Goal: Task Accomplishment & Management: Manage account settings

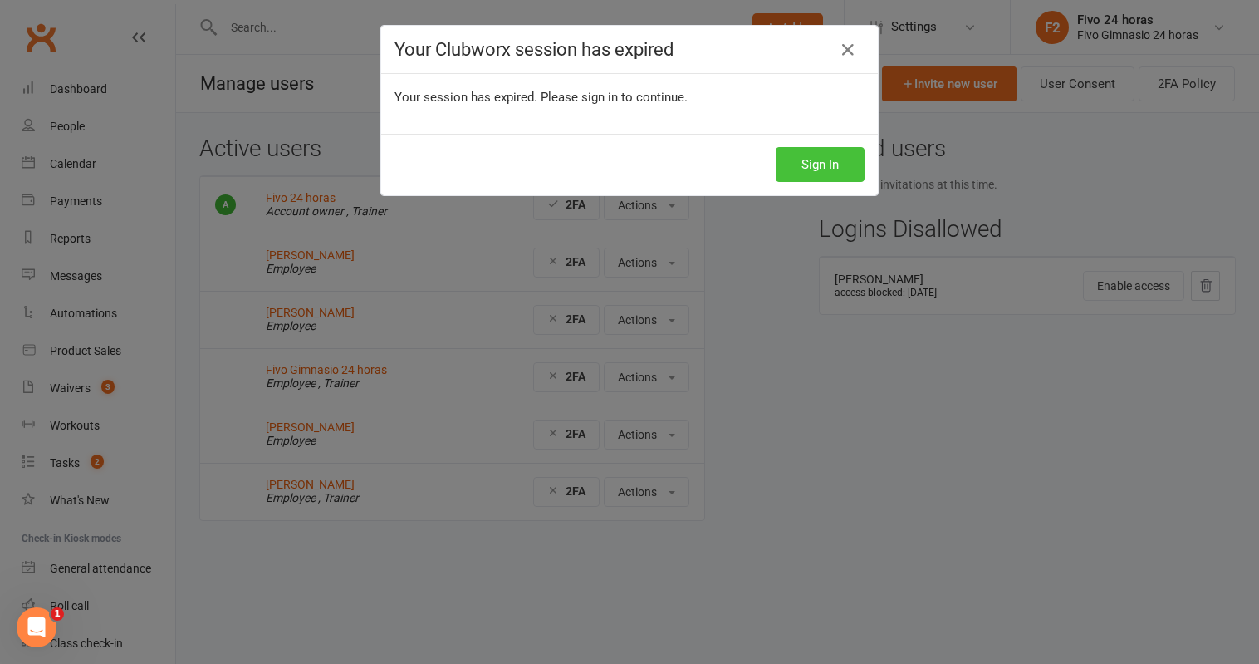
click at [820, 169] on button "Sign In" at bounding box center [820, 164] width 89 height 35
click at [821, 165] on button "Sign In" at bounding box center [820, 164] width 89 height 35
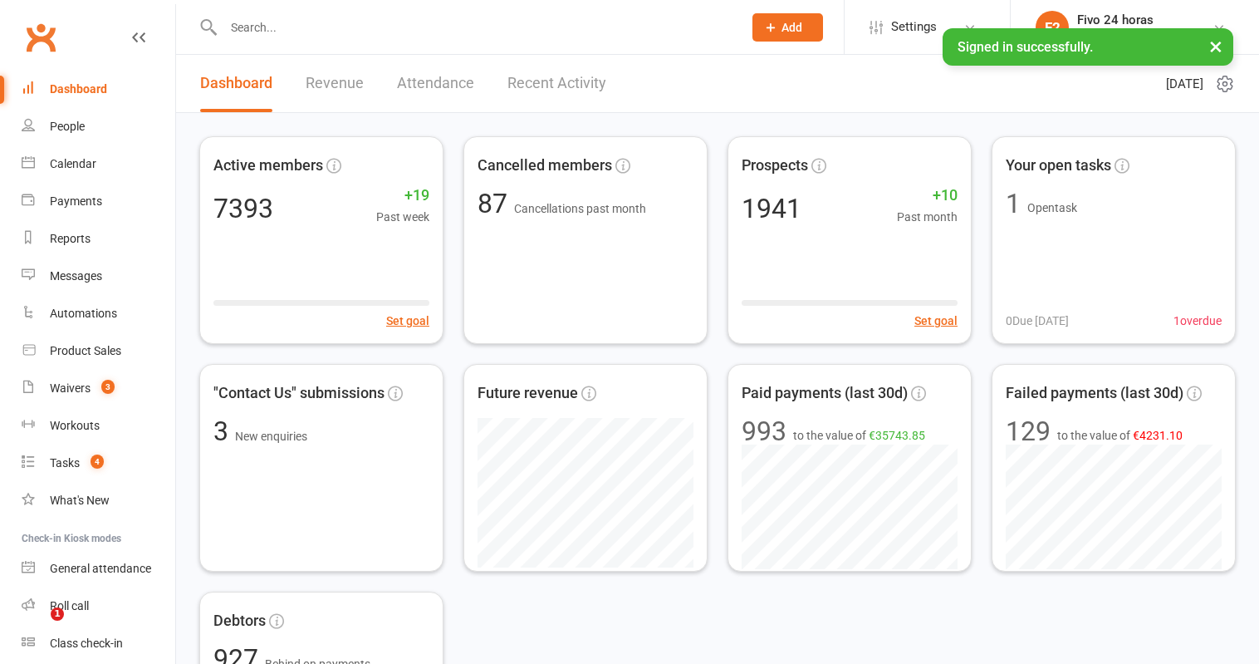
click at [1219, 50] on button "×" at bounding box center [1216, 46] width 30 height 36
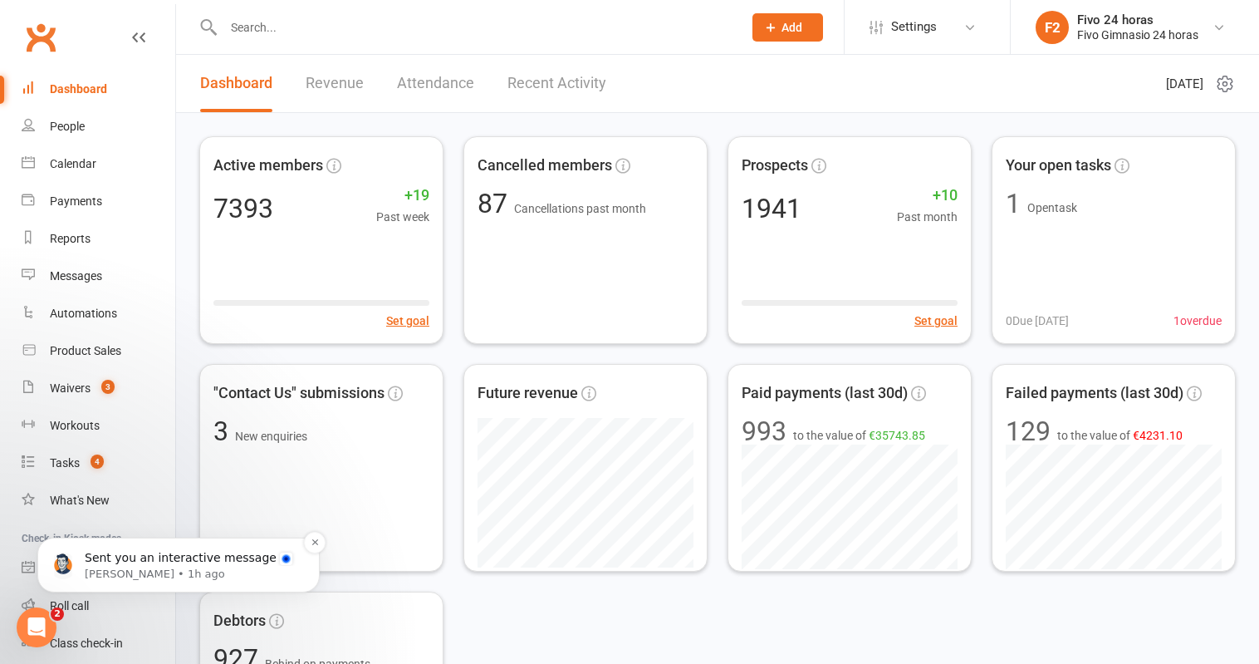
click at [194, 558] on p "Sent you an interactive message" at bounding box center [192, 558] width 214 height 17
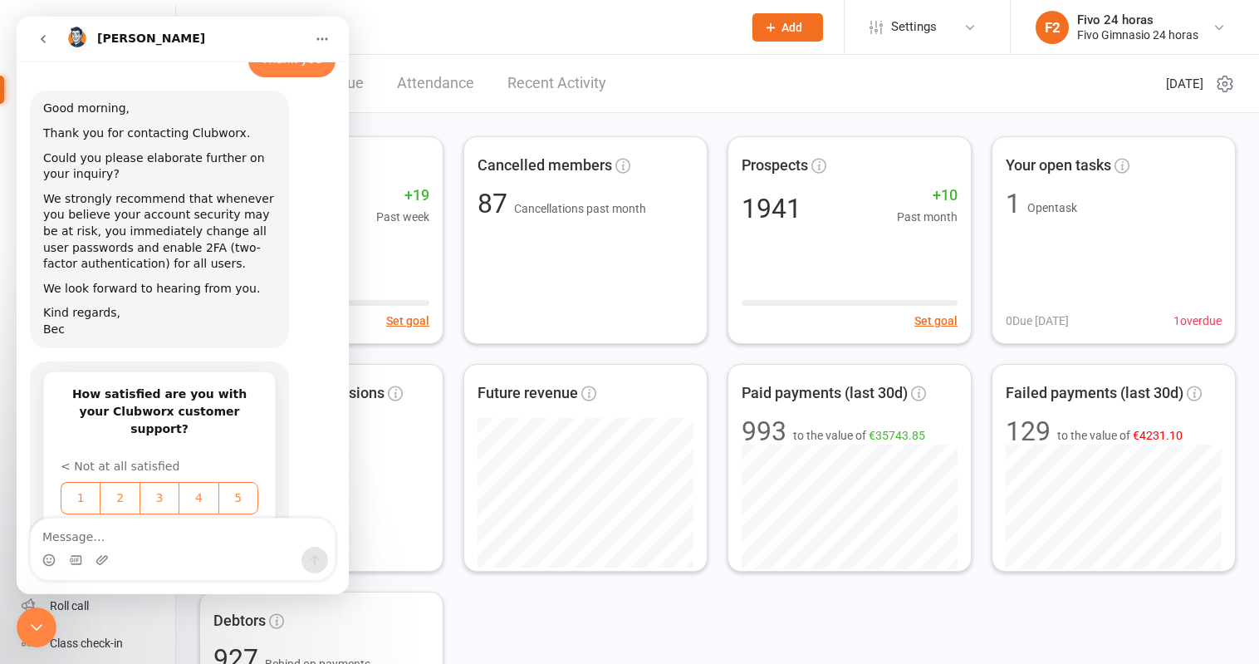
scroll to position [715, 0]
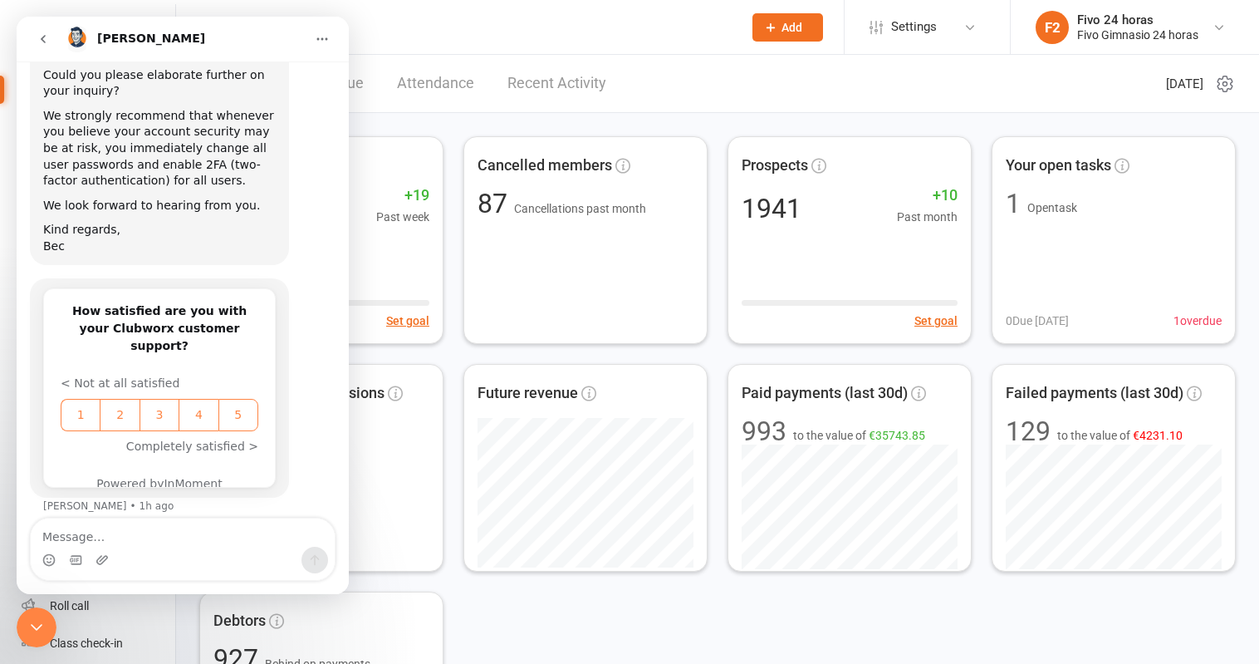
click at [231, 532] on textarea "Message…" at bounding box center [183, 532] width 304 height 28
type textarea "W"
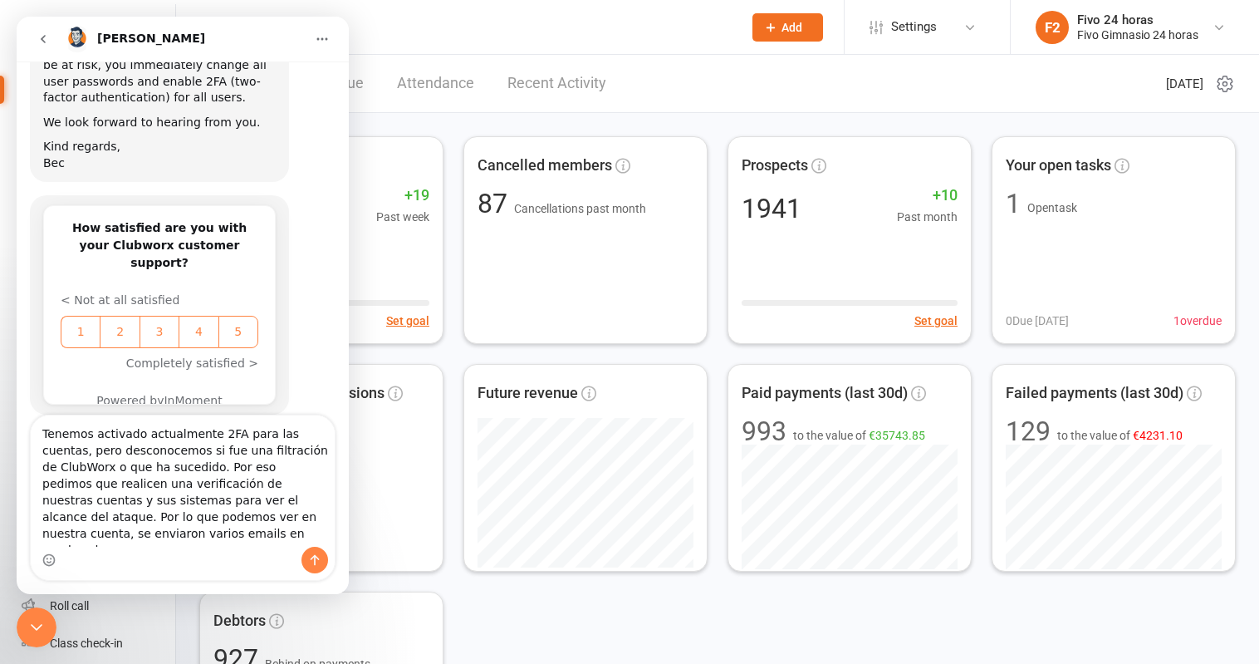
scroll to position [815, 0]
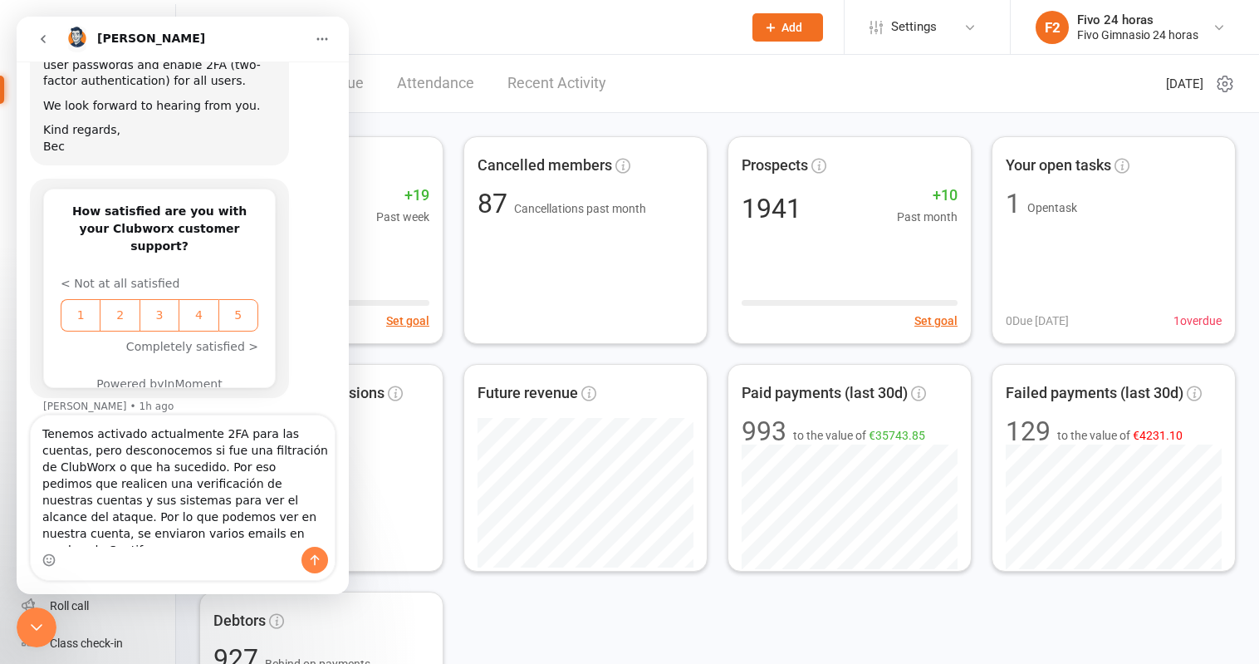
type textarea "Tenemos activado actualmente 2FA para las cuentas, pero desconocemos si fue una…"
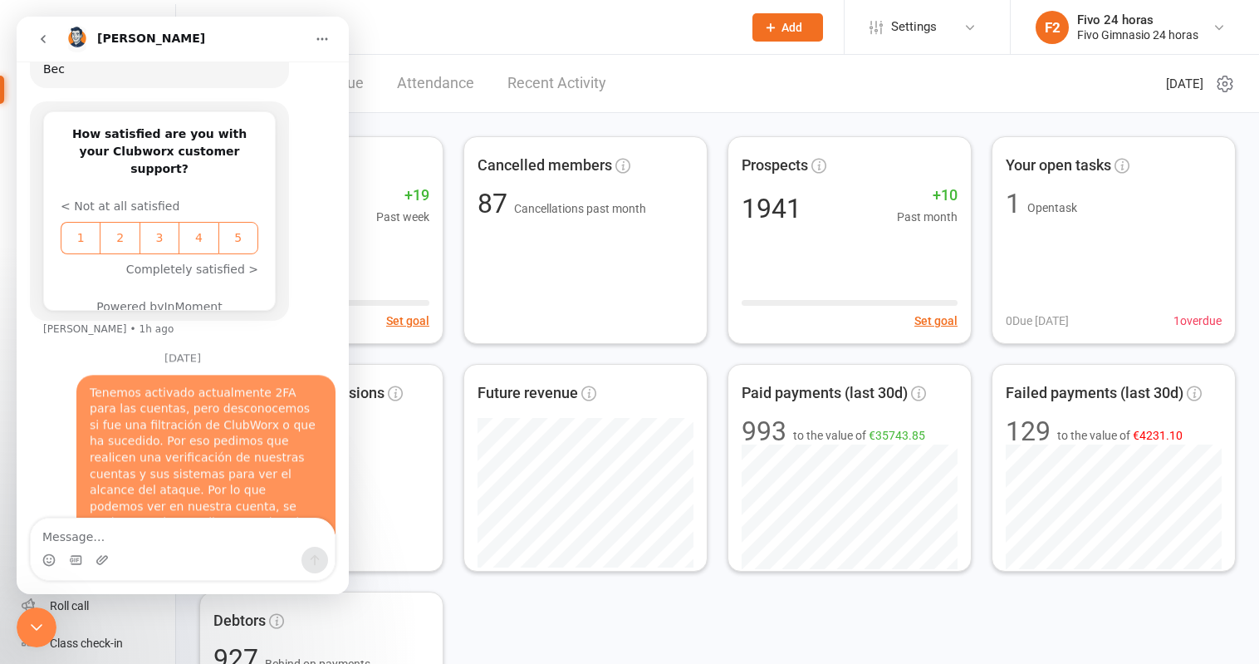
scroll to position [940, 0]
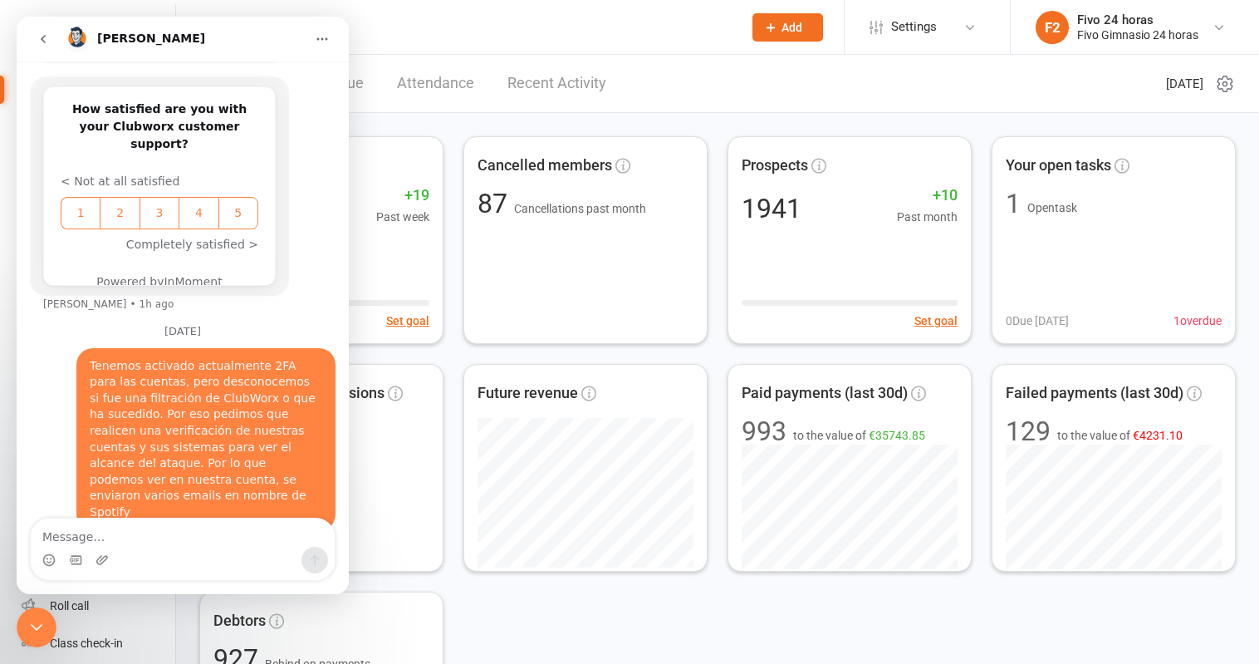
click at [27, 633] on icon "Close Intercom Messenger" at bounding box center [37, 627] width 20 height 20
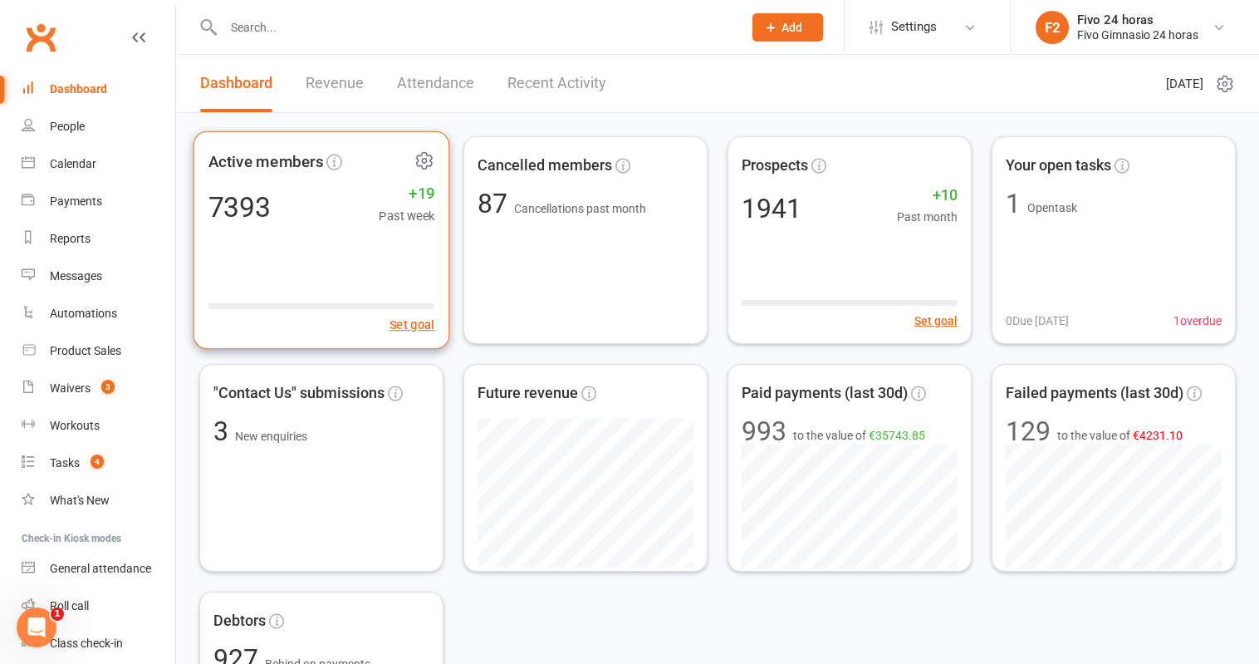
click at [312, 239] on div "Active members 7393 +19 Past week Set goal" at bounding box center [322, 240] width 257 height 218
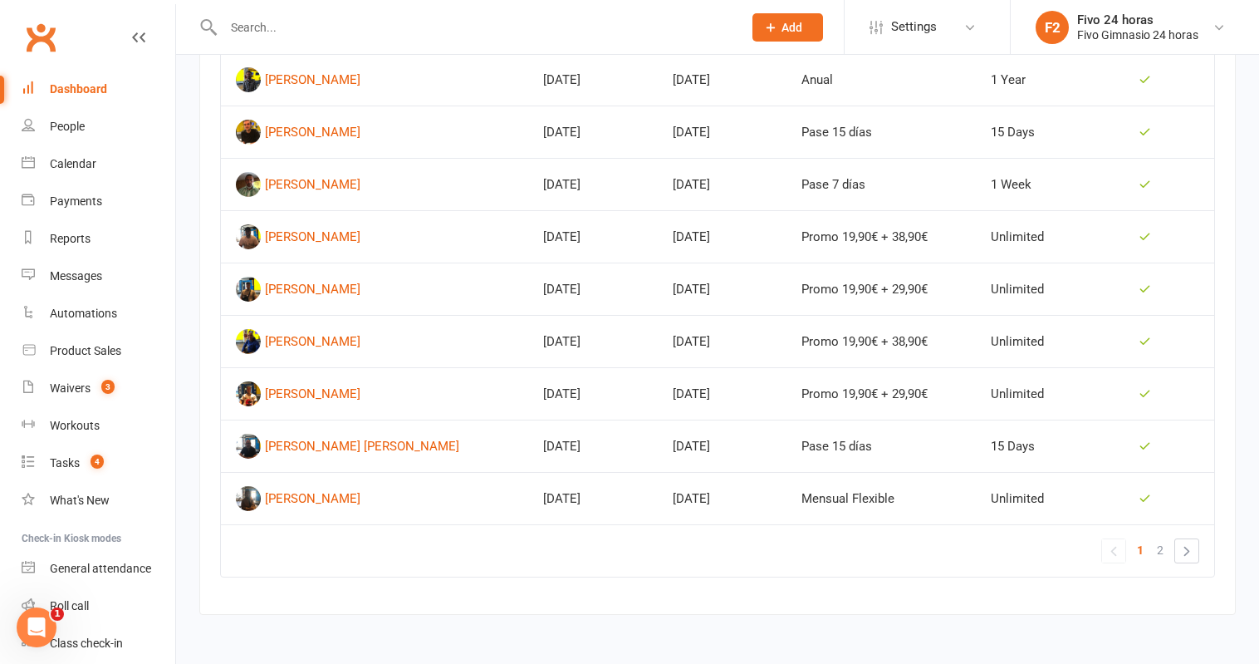
scroll to position [1068, 0]
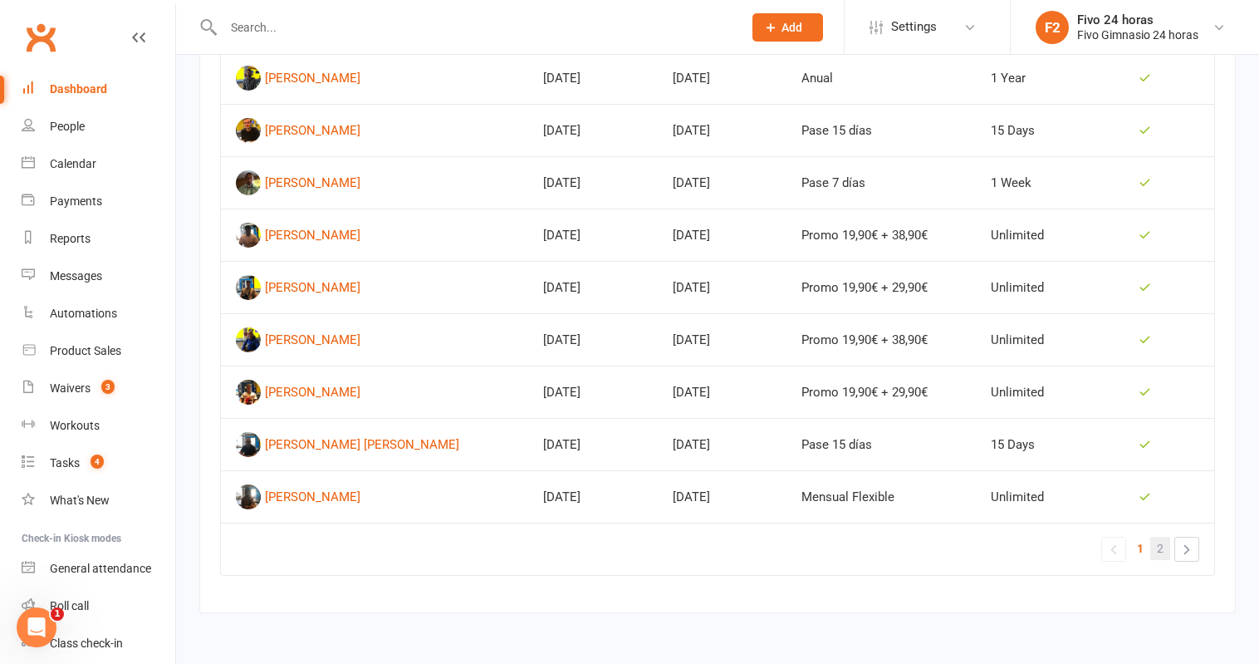
click at [1164, 549] on link "2" at bounding box center [1161, 548] width 20 height 23
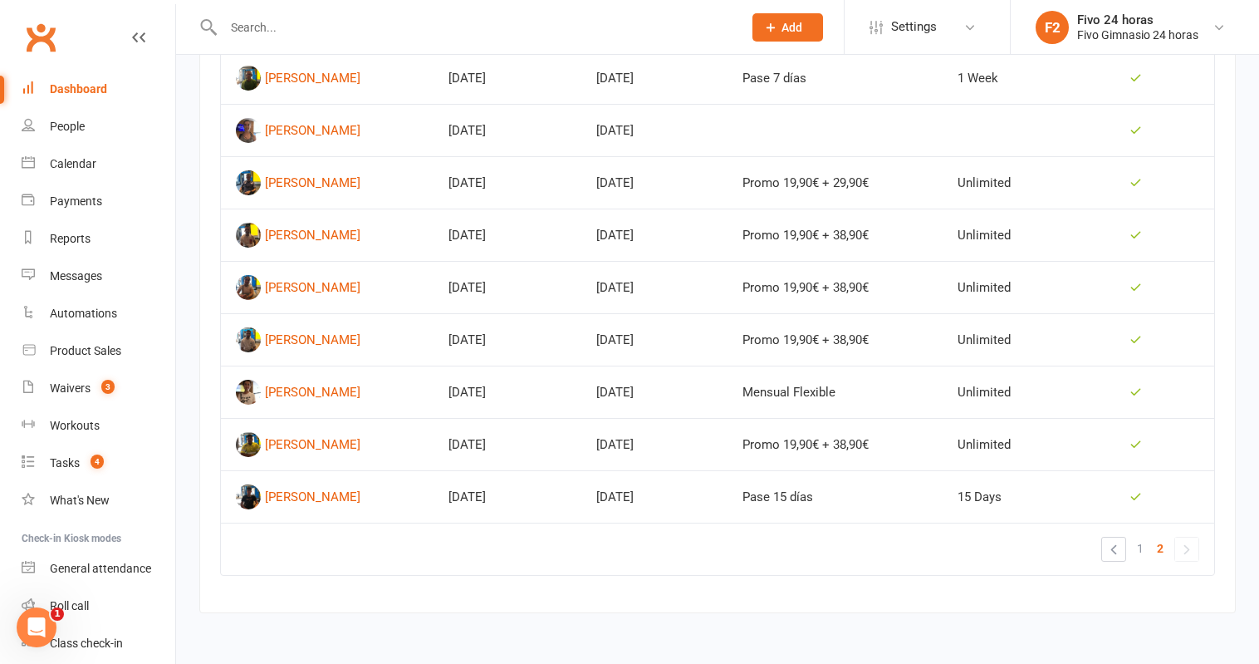
scroll to position [754, 0]
click at [328, 440] on div "[PERSON_NAME] [PERSON_NAME]" at bounding box center [313, 444] width 96 height 25
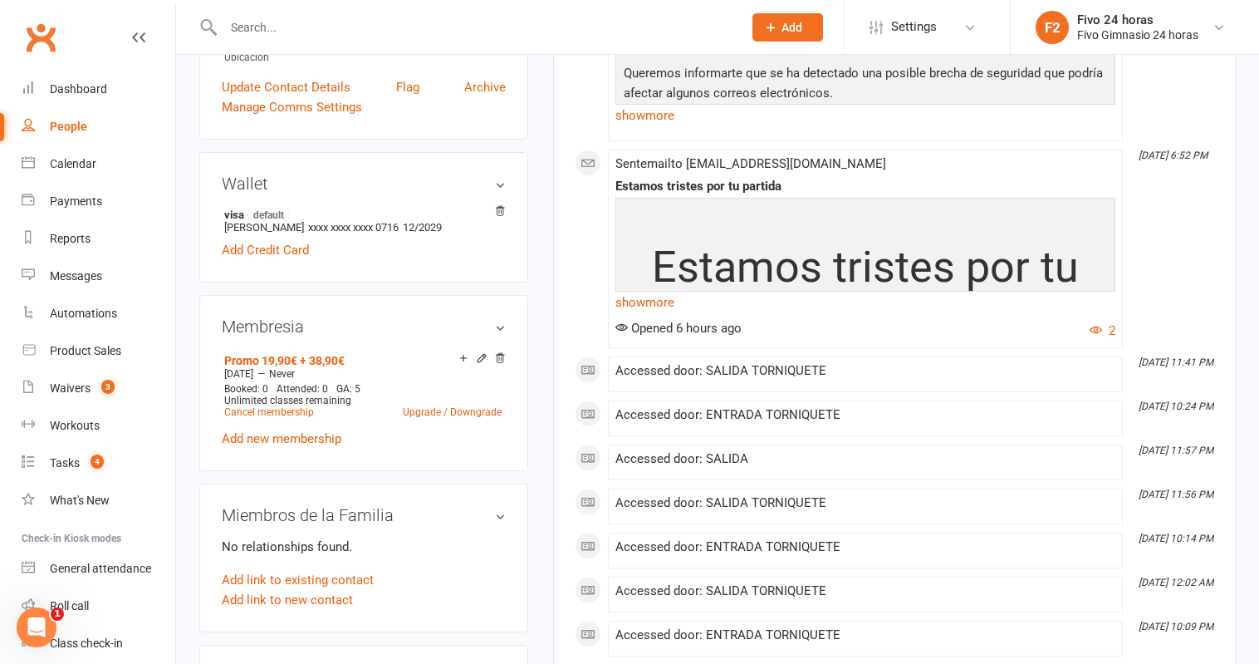
scroll to position [446, 0]
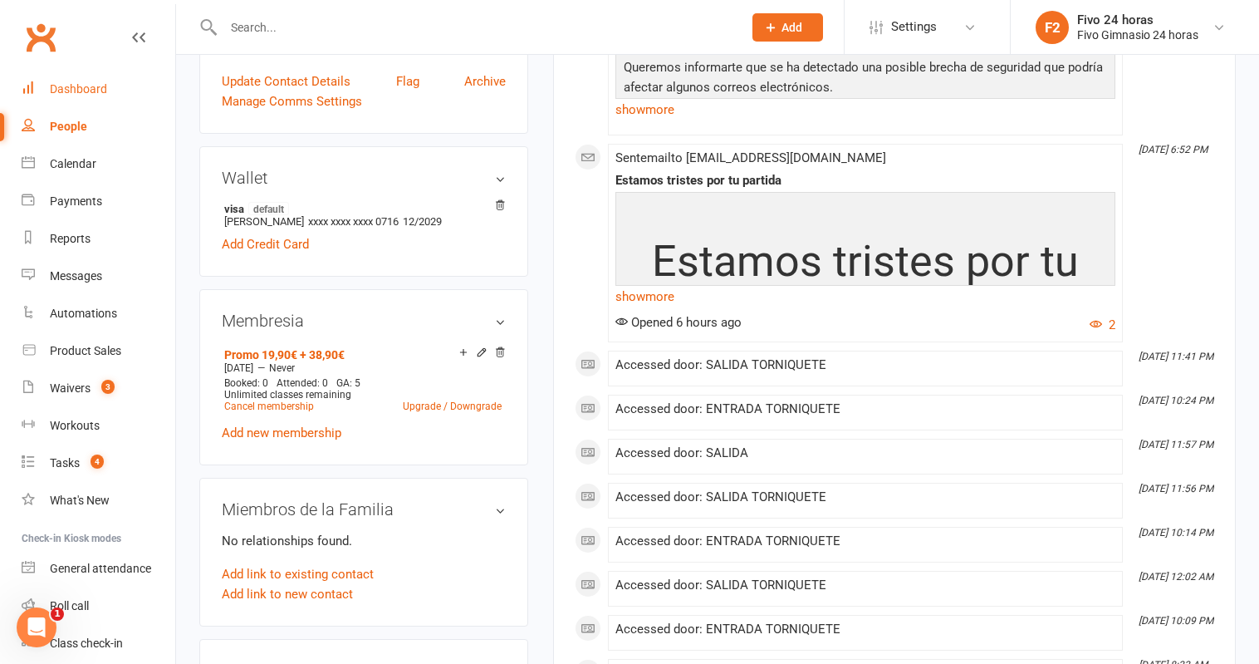
click at [89, 96] on link "Dashboard" at bounding box center [99, 89] width 154 height 37
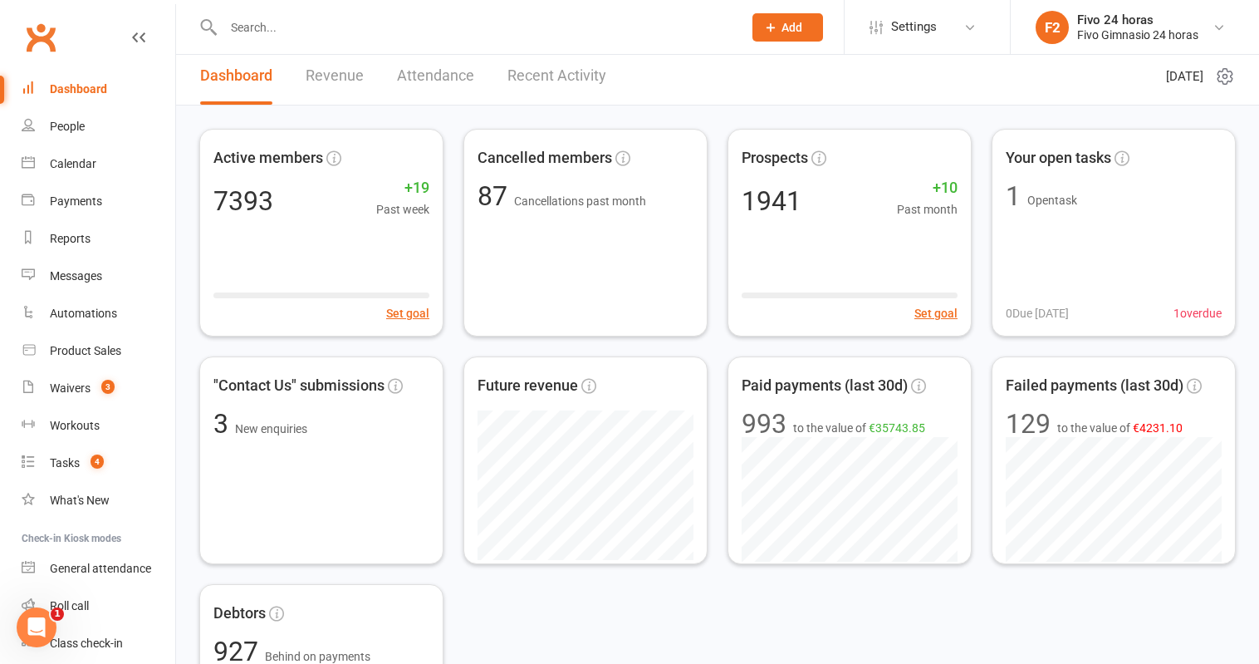
scroll to position [10, 0]
click at [349, 71] on link "Revenue" at bounding box center [335, 73] width 58 height 57
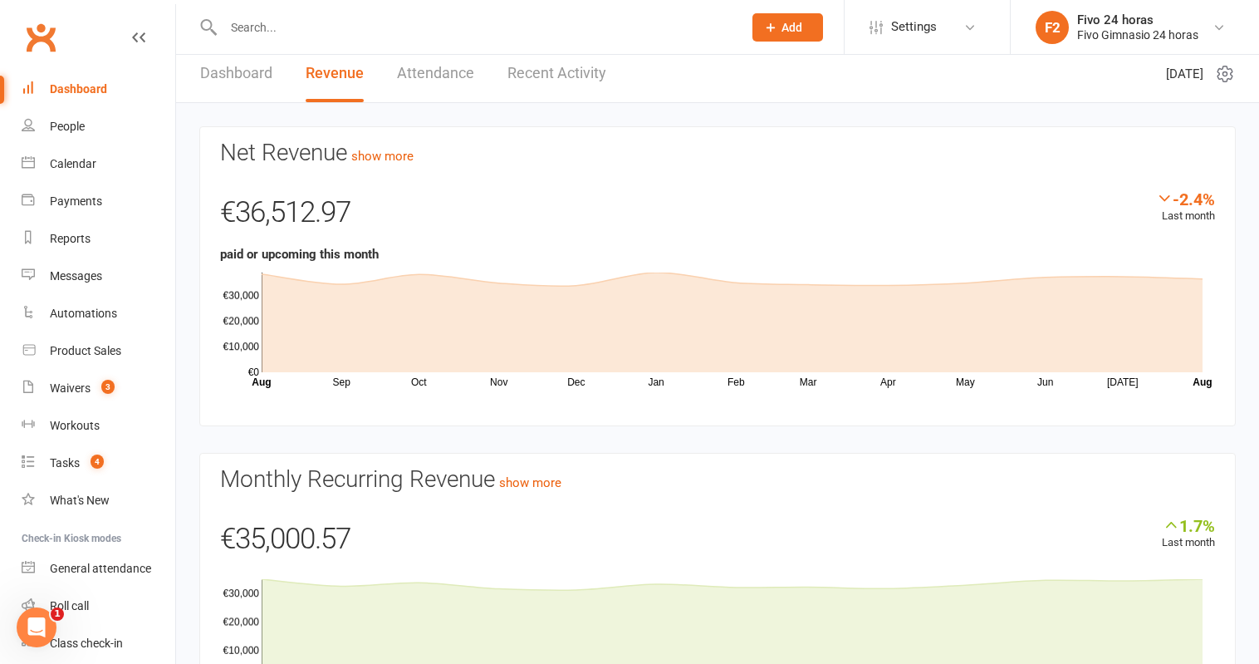
click at [258, 68] on link "Dashboard" at bounding box center [236, 73] width 72 height 57
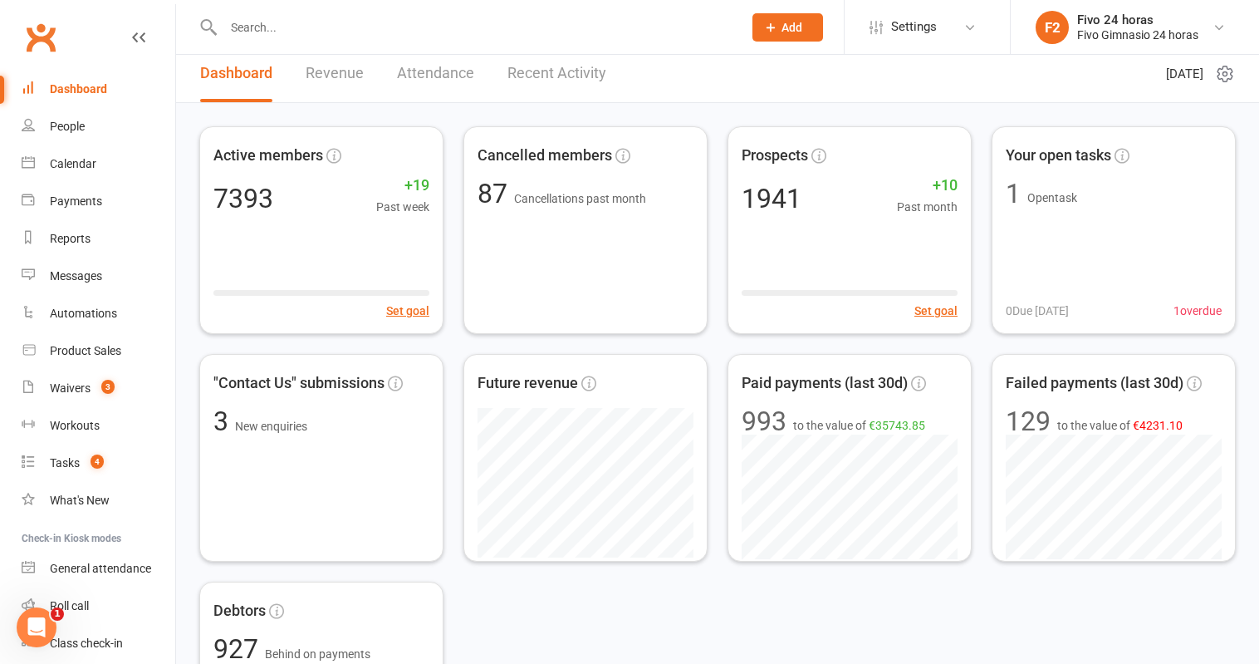
click at [345, 72] on link "Revenue" at bounding box center [335, 73] width 58 height 57
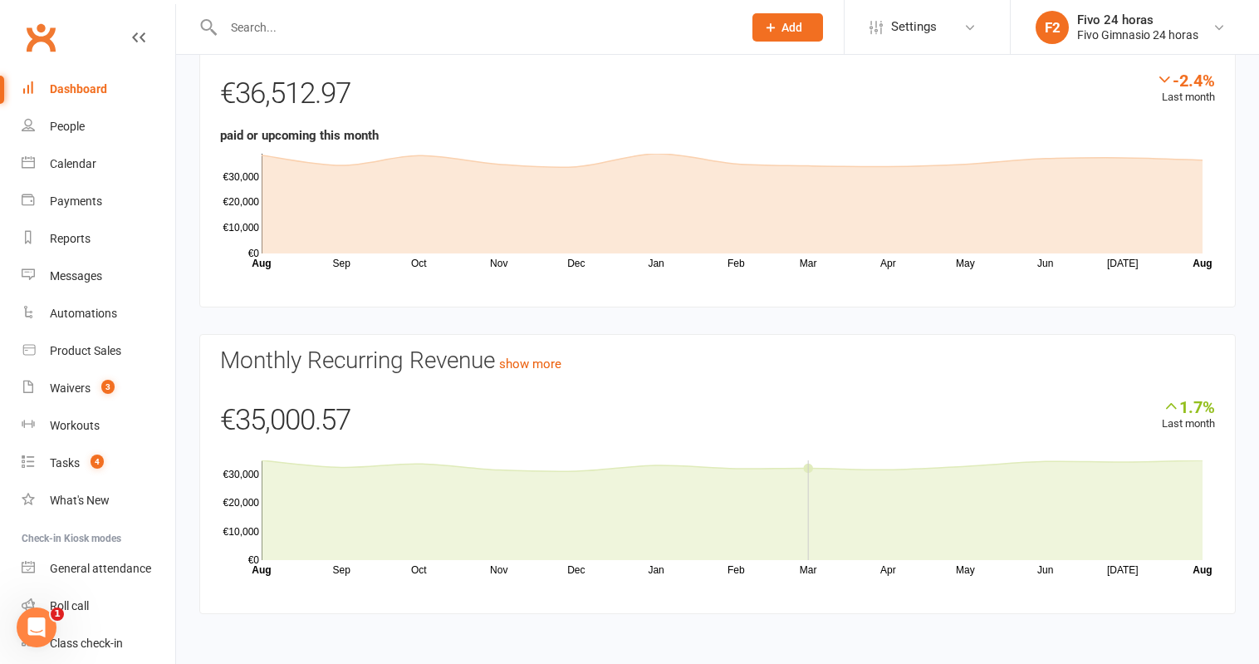
scroll to position [0, 0]
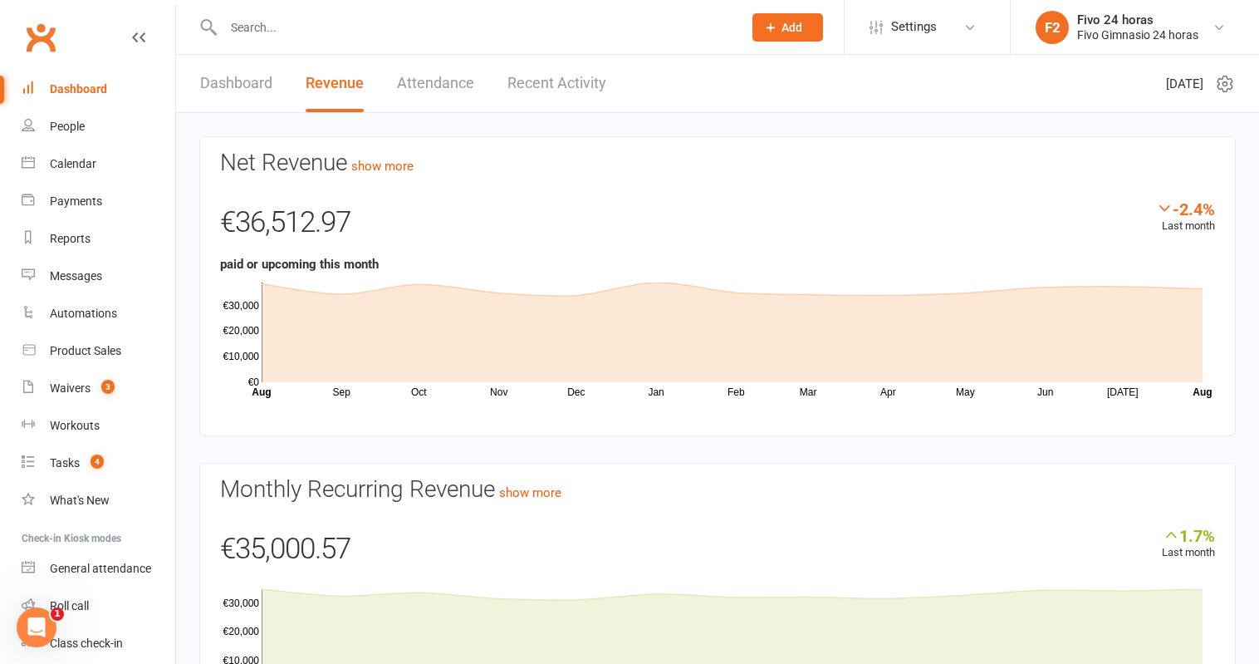
click at [1224, 91] on icon at bounding box center [1225, 84] width 20 height 20
click at [960, 199] on div "€36,512.97" at bounding box center [717, 226] width 995 height 55
click at [376, 167] on link "show more" at bounding box center [382, 166] width 62 height 15
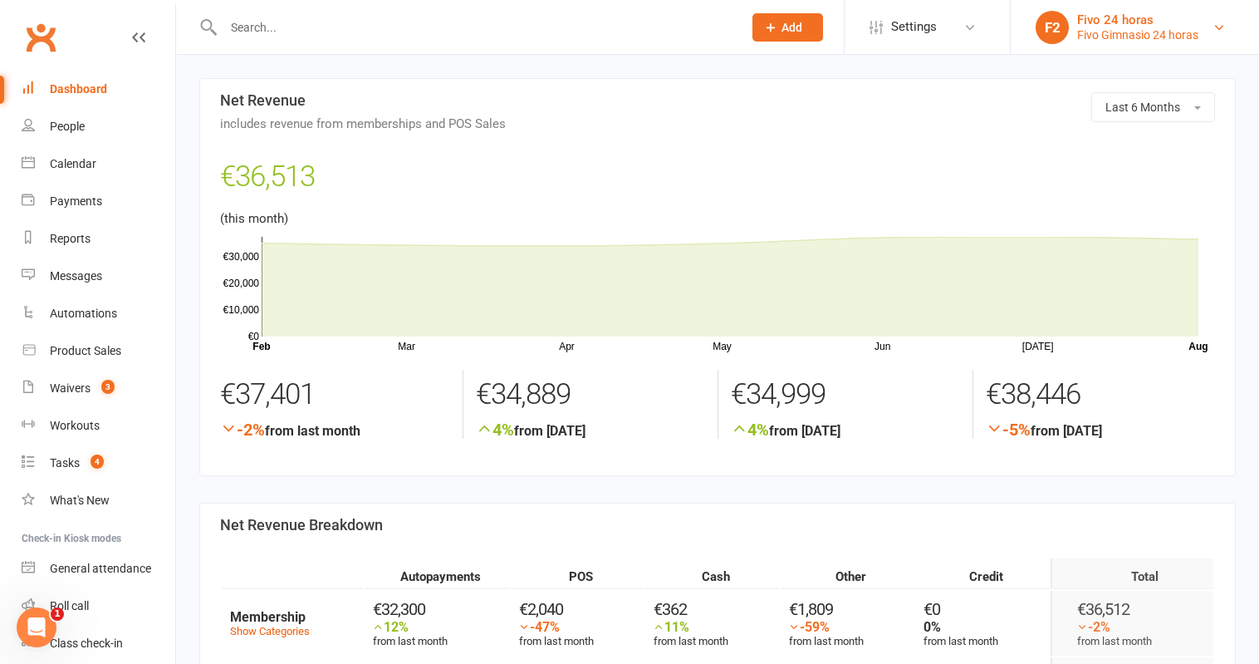
click at [1092, 22] on div "Fivo 24 horas" at bounding box center [1137, 19] width 121 height 15
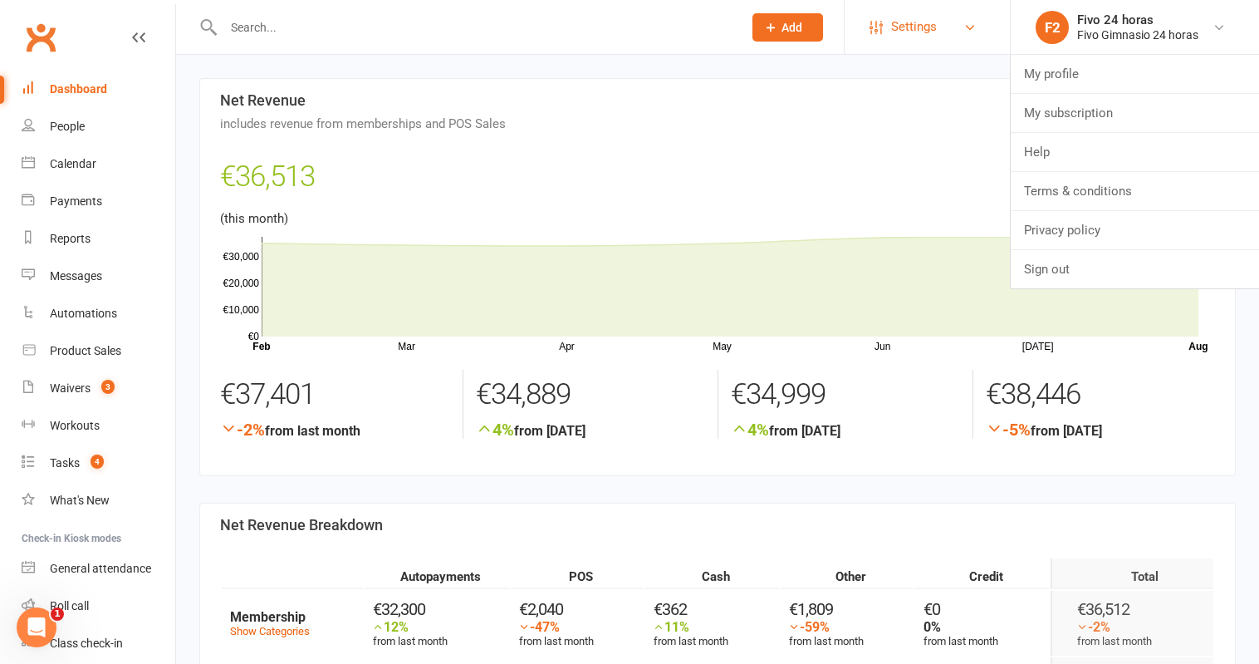
click at [953, 32] on link "Settings" at bounding box center [927, 26] width 115 height 37
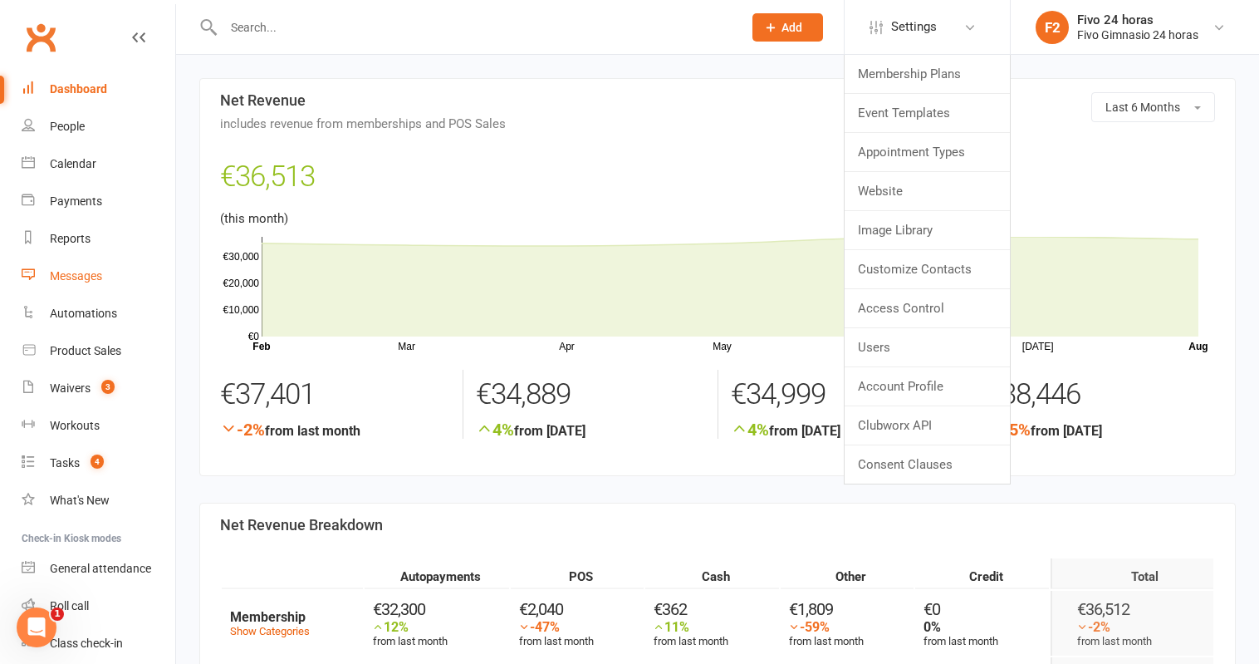
click at [98, 286] on link "Messages" at bounding box center [99, 276] width 154 height 37
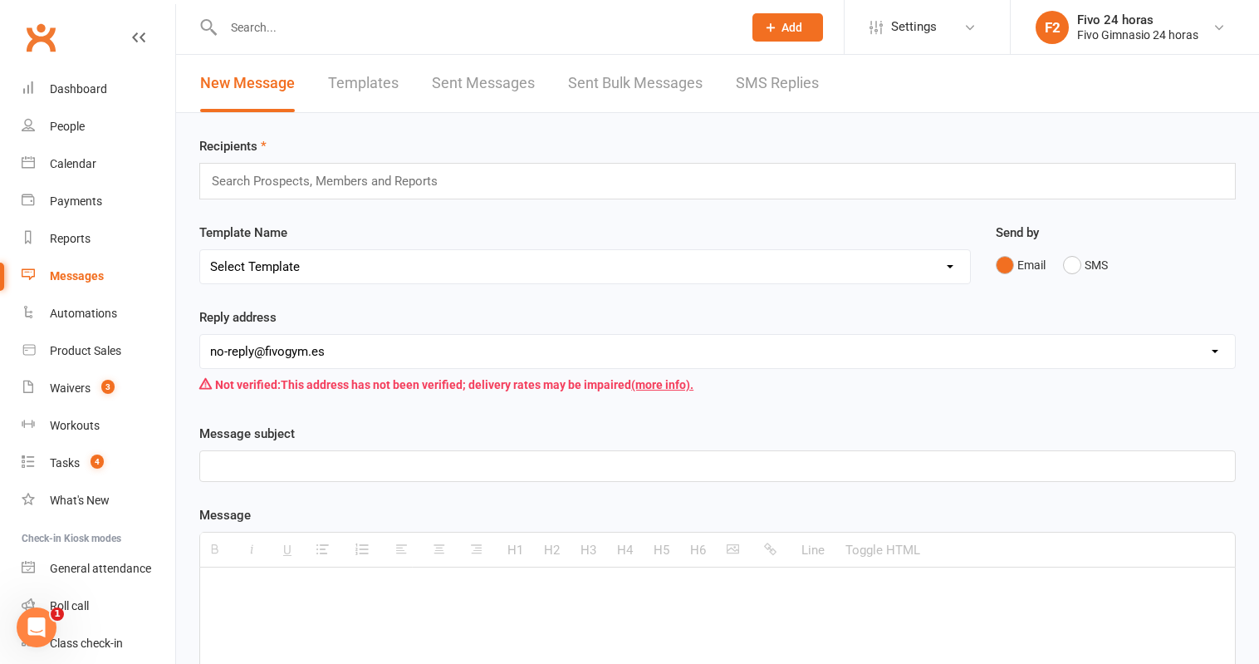
click at [383, 86] on link "Templates" at bounding box center [363, 83] width 71 height 57
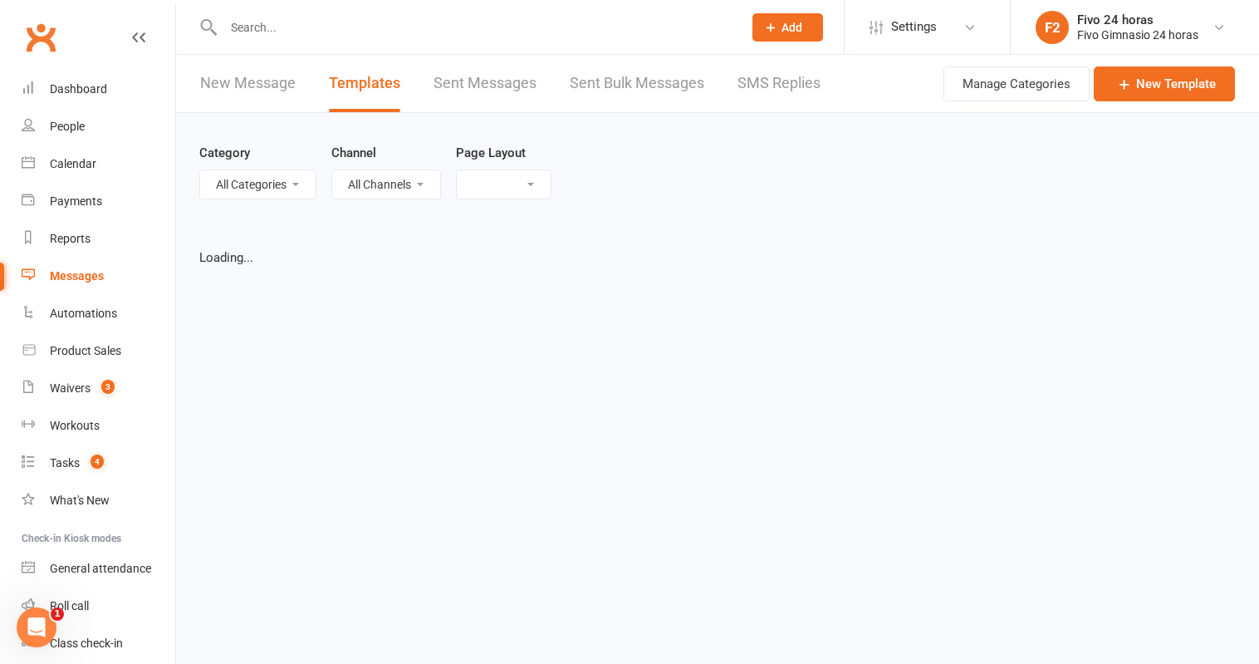
select select "grid"
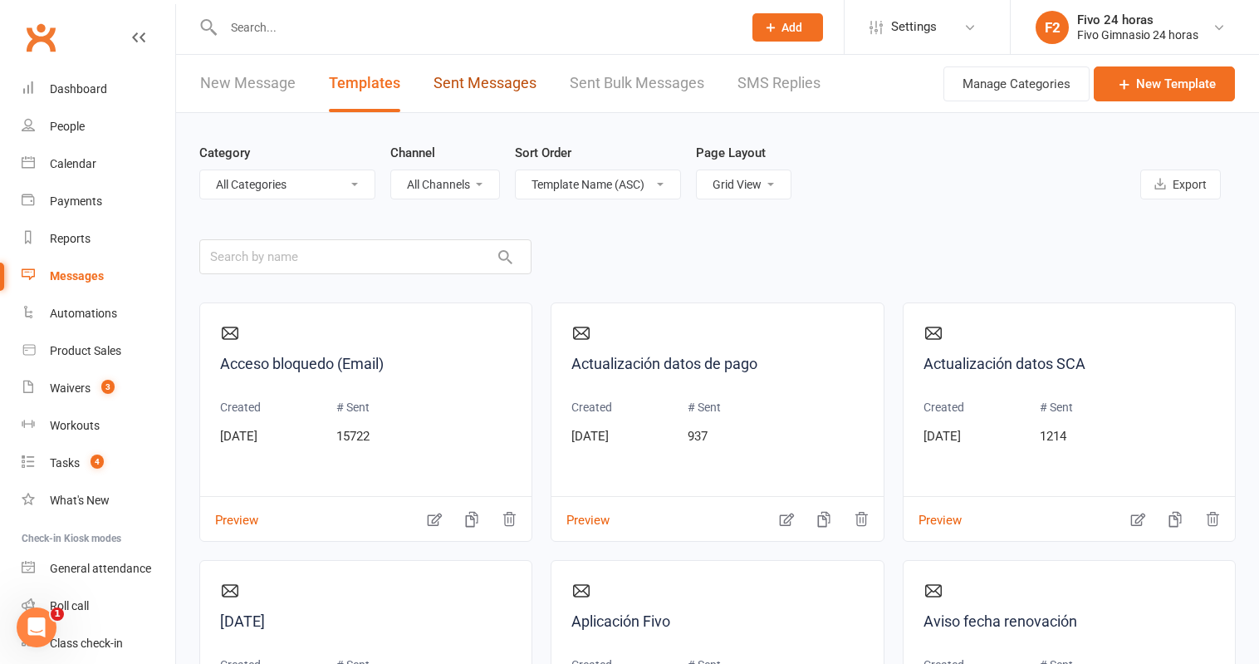
click at [467, 88] on link "Sent Messages" at bounding box center [485, 83] width 103 height 57
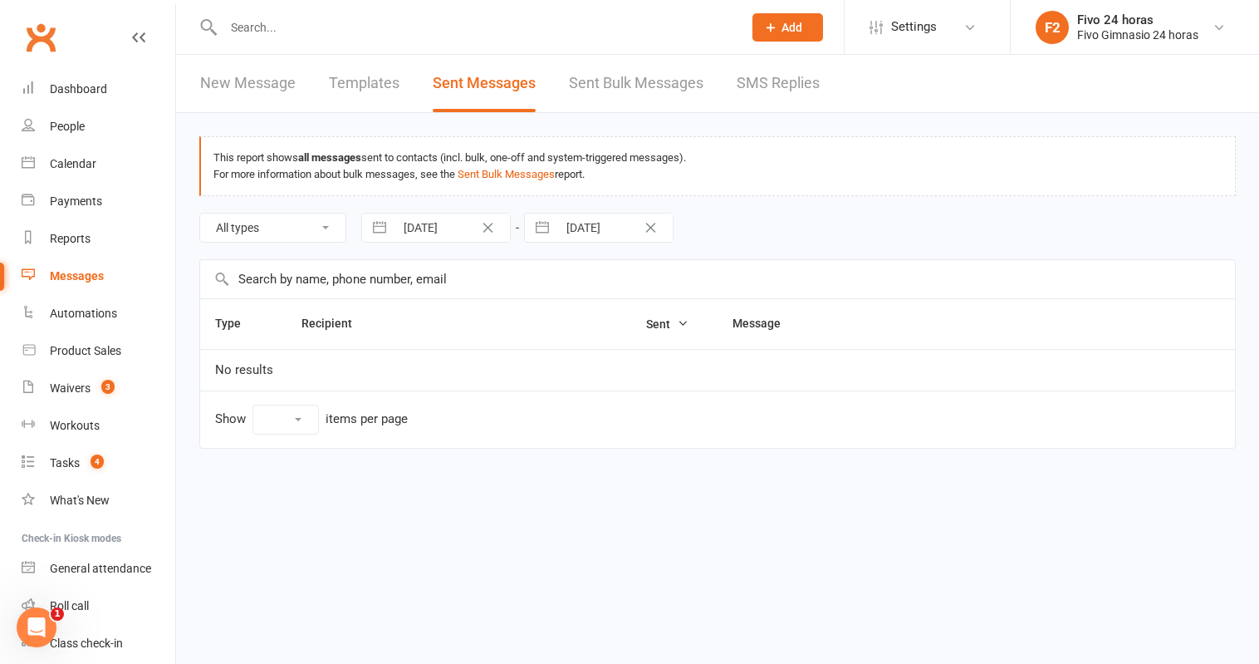
select select "100"
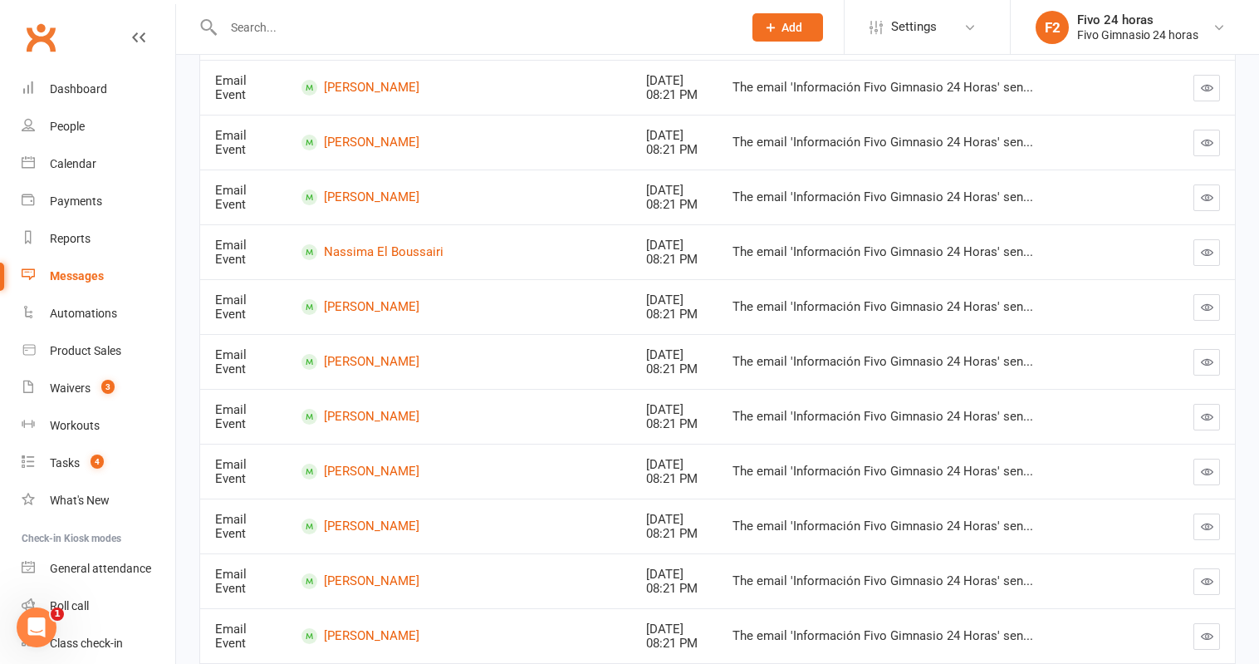
scroll to position [1713, 0]
click at [1218, 253] on button "button" at bounding box center [1207, 254] width 27 height 27
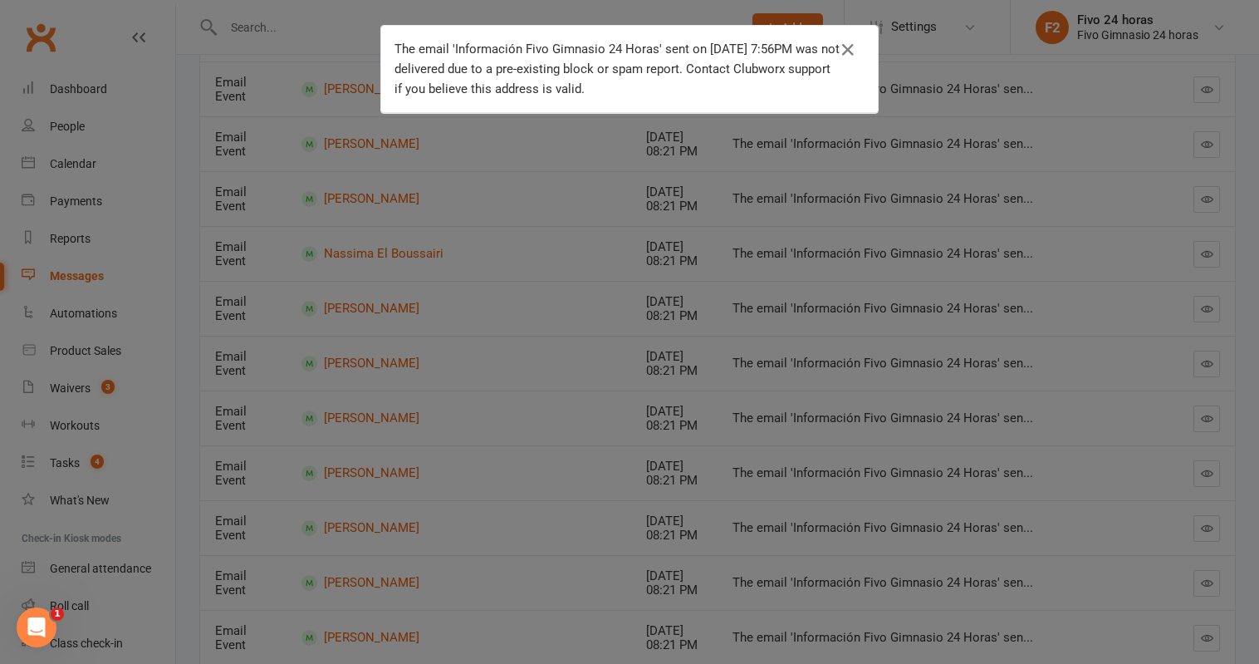
click at [550, 307] on div "The email 'Información Fivo Gimnasio 24 Horas' sent on 14 Aug 2025 at 7:56PM wa…" at bounding box center [629, 332] width 1259 height 664
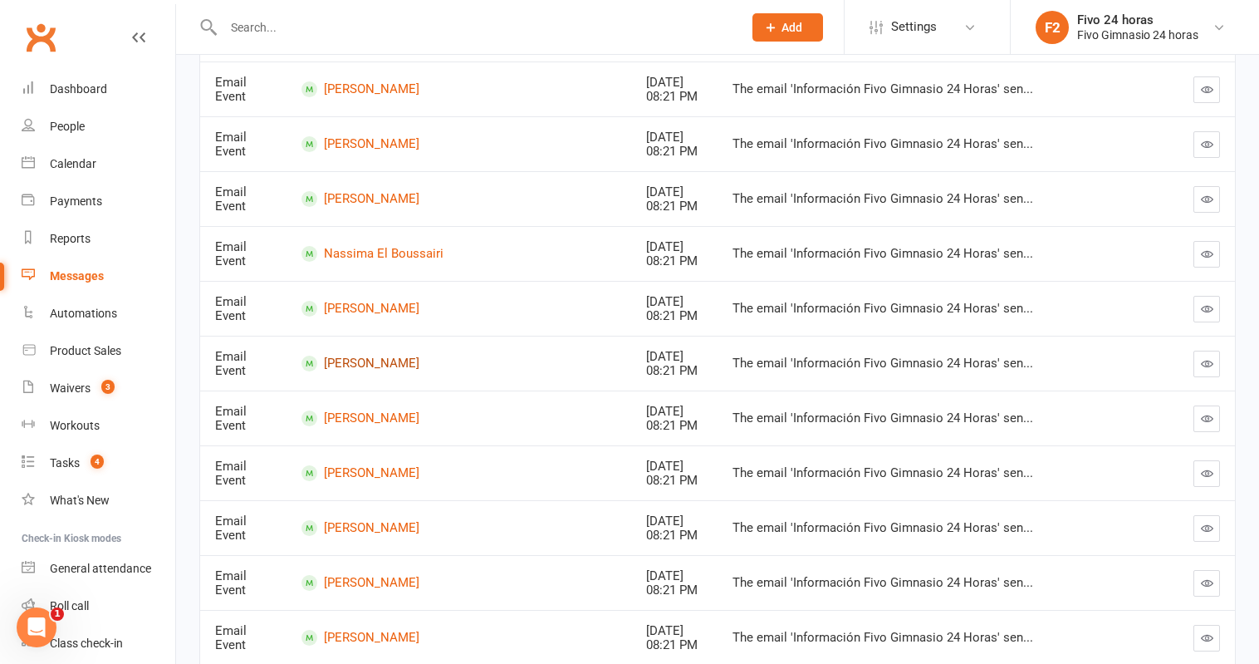
click at [447, 366] on link "Stefan Medina Hernandez" at bounding box center [459, 364] width 315 height 16
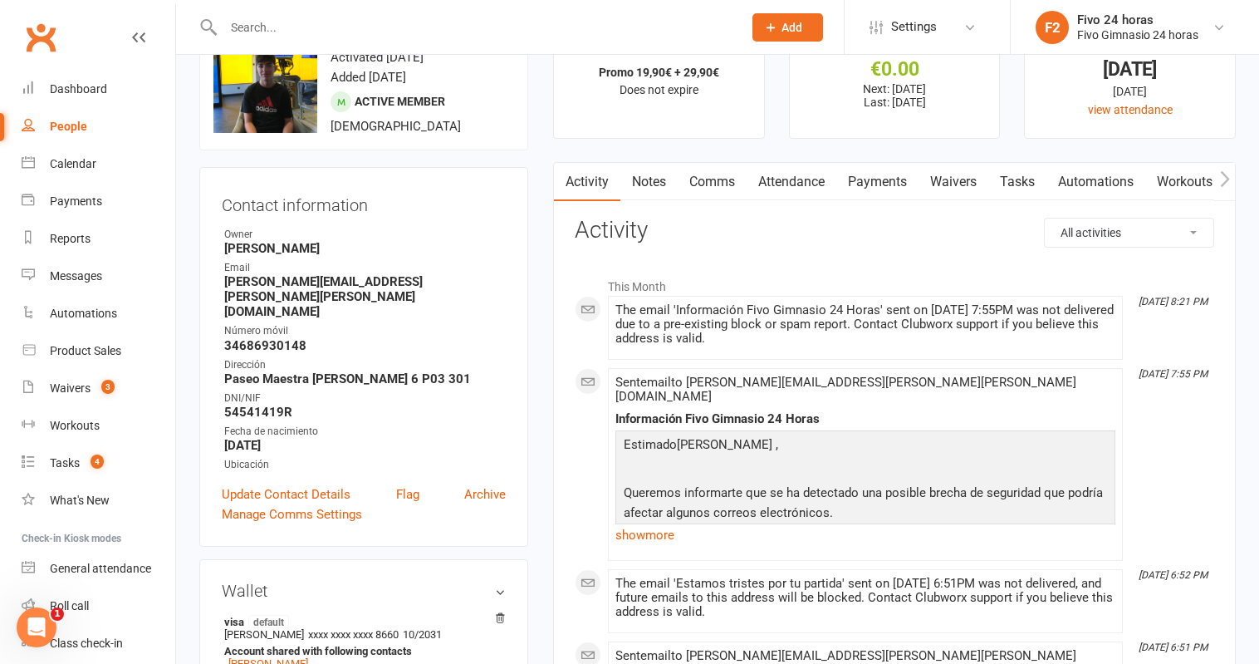
scroll to position [64, 0]
click at [37, 616] on icon "Open Intercom Messenger" at bounding box center [36, 627] width 27 height 27
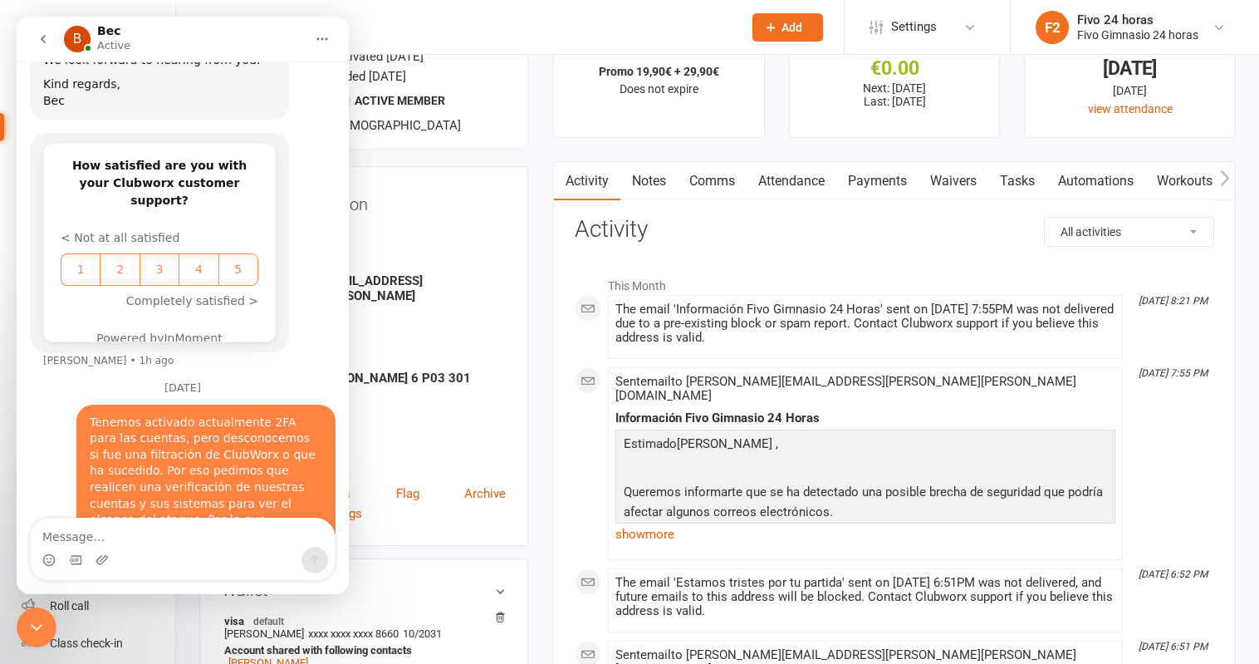
scroll to position [940, 0]
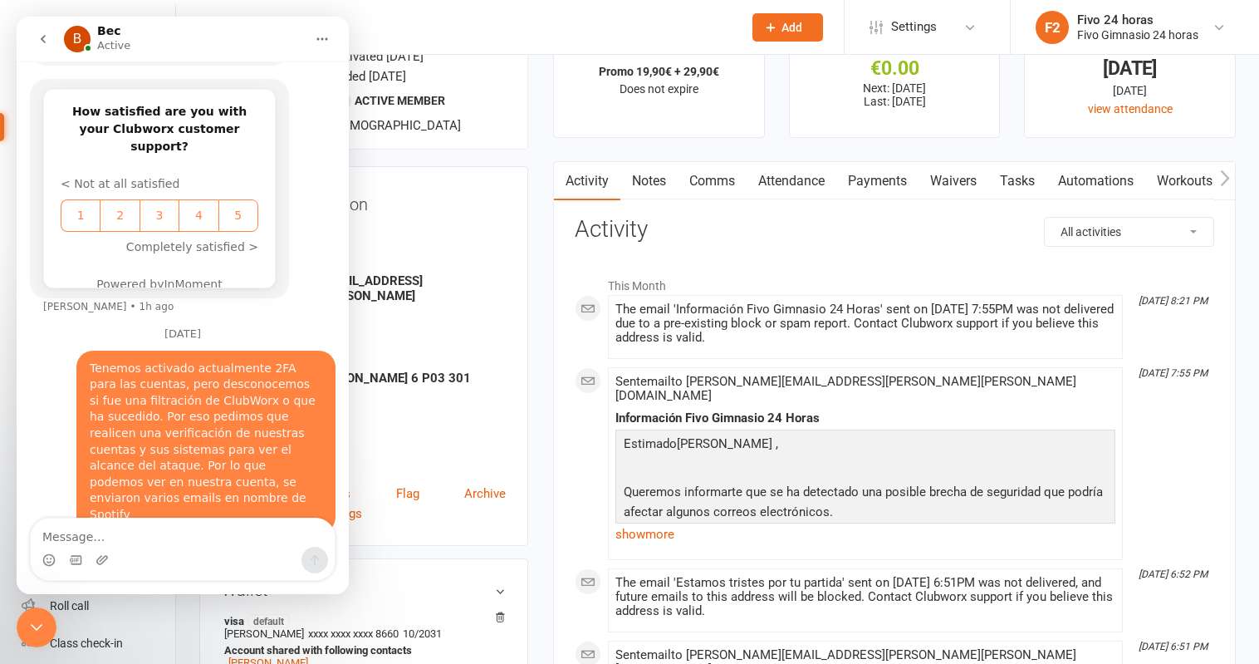
click at [46, 33] on icon "go back" at bounding box center [43, 38] width 13 height 13
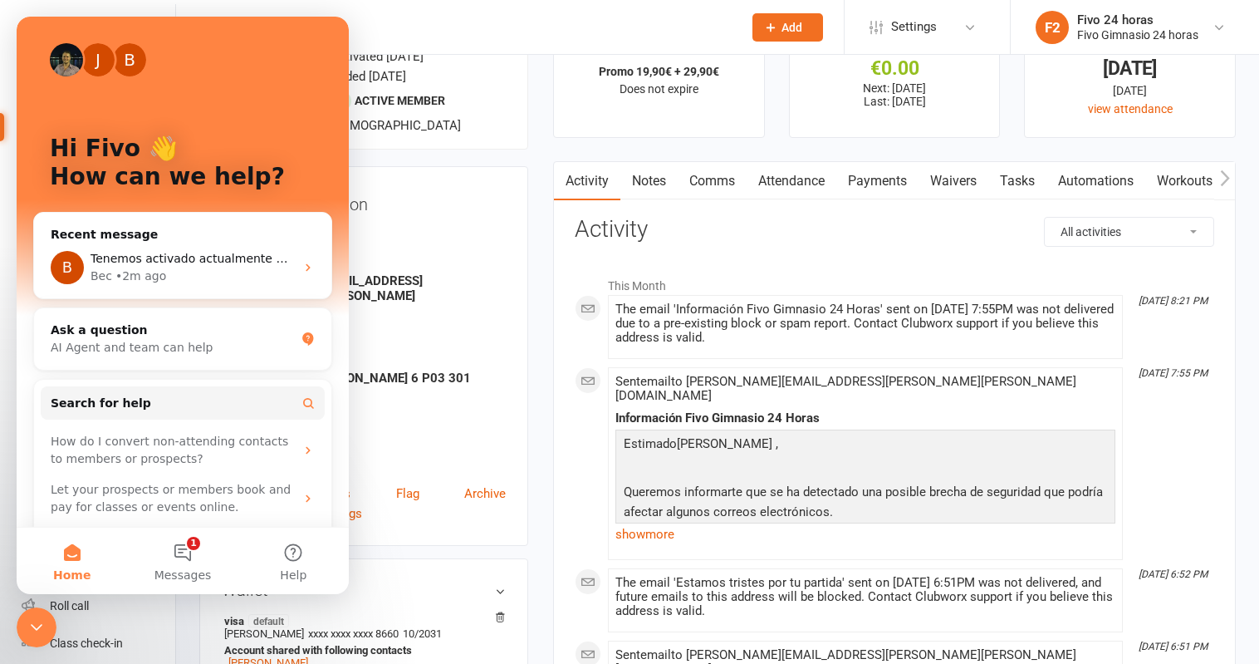
scroll to position [0, 0]
click at [167, 271] on div "Bec • 2m ago" at bounding box center [193, 275] width 204 height 17
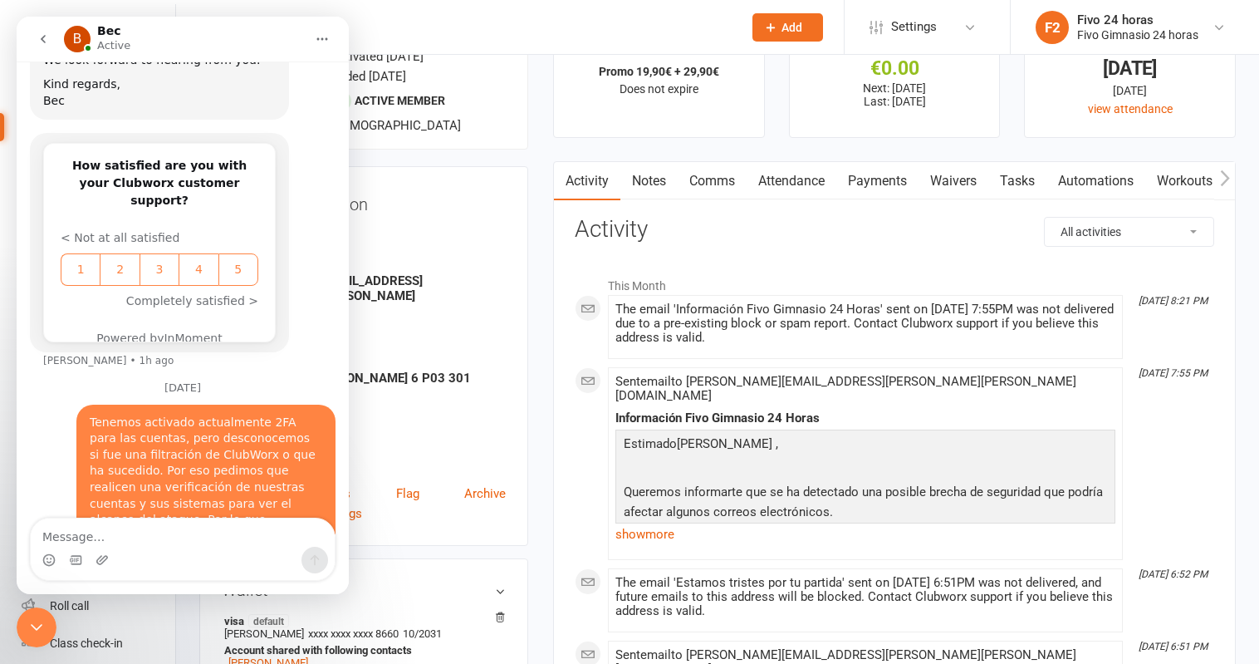
scroll to position [940, 0]
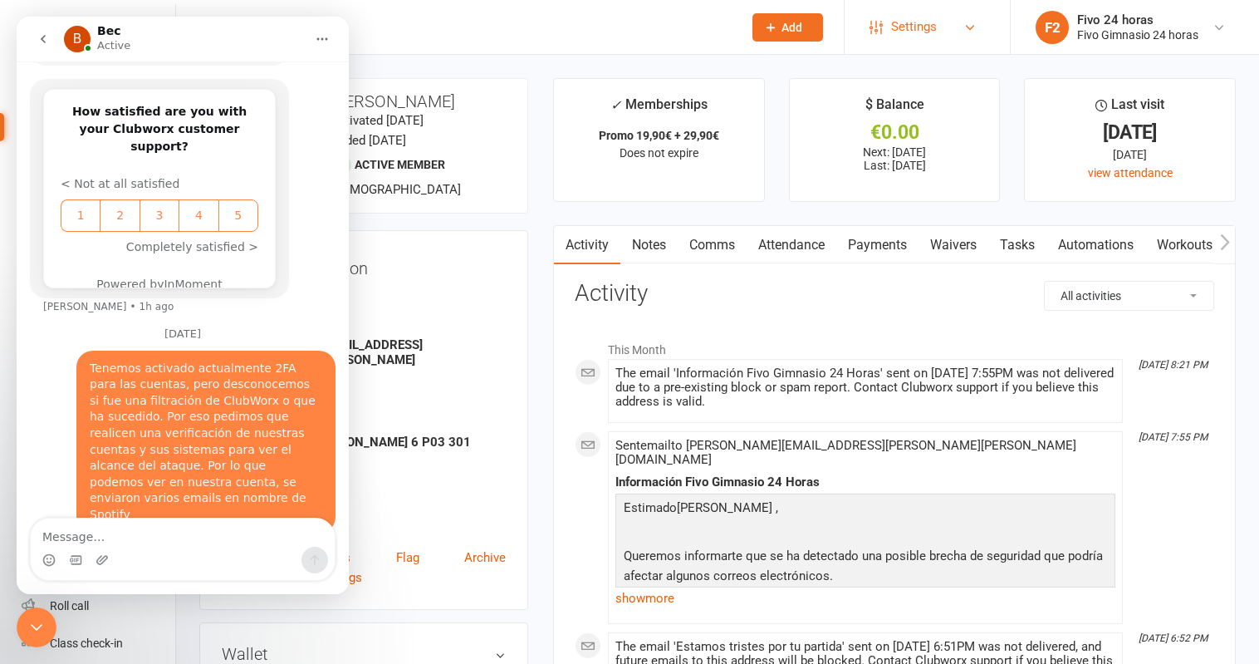
click at [979, 28] on link "Settings" at bounding box center [927, 26] width 115 height 37
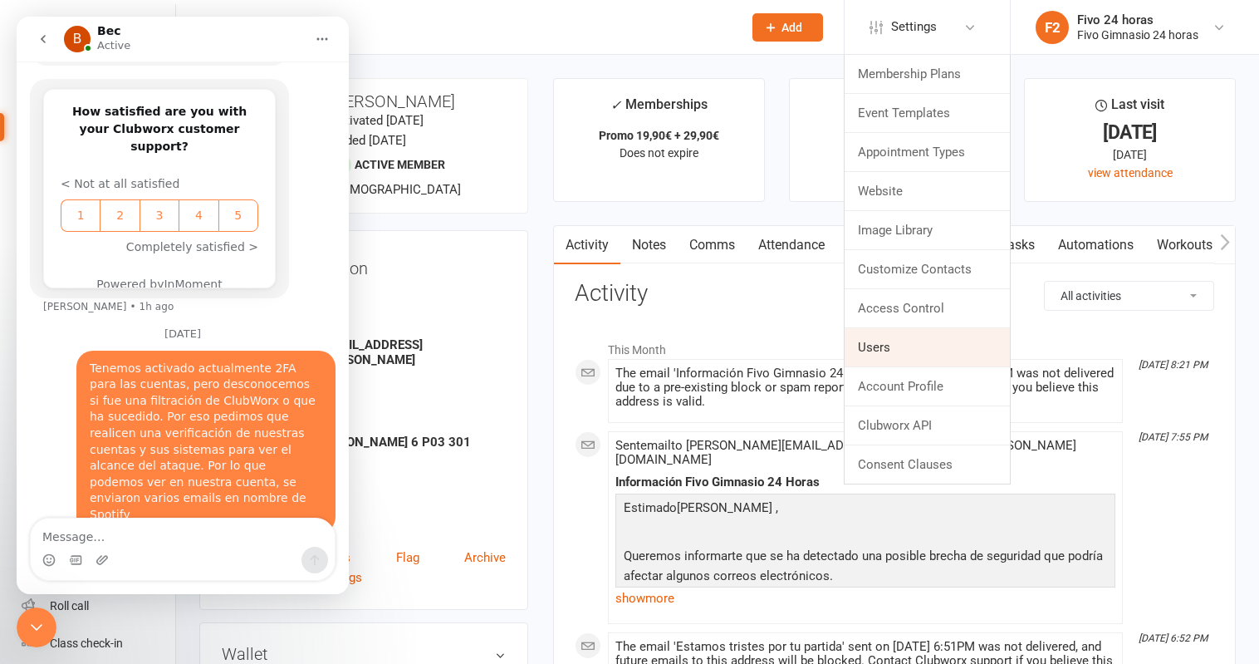
click at [889, 351] on link "Users" at bounding box center [927, 347] width 165 height 38
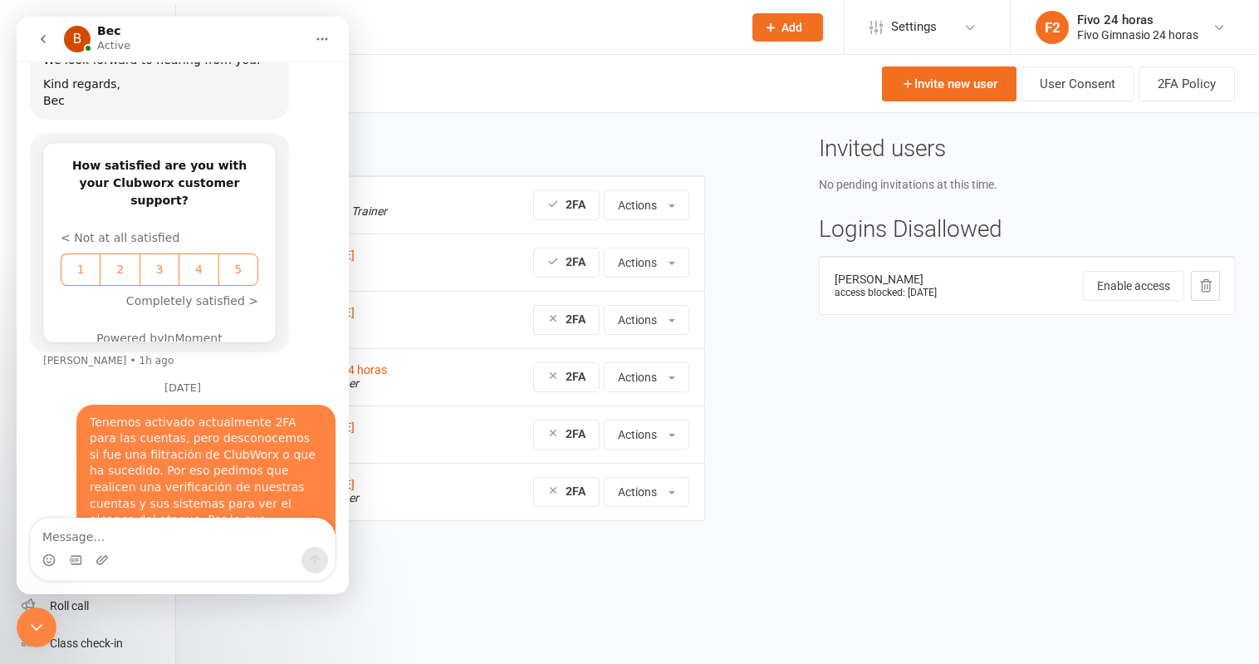
scroll to position [940, 0]
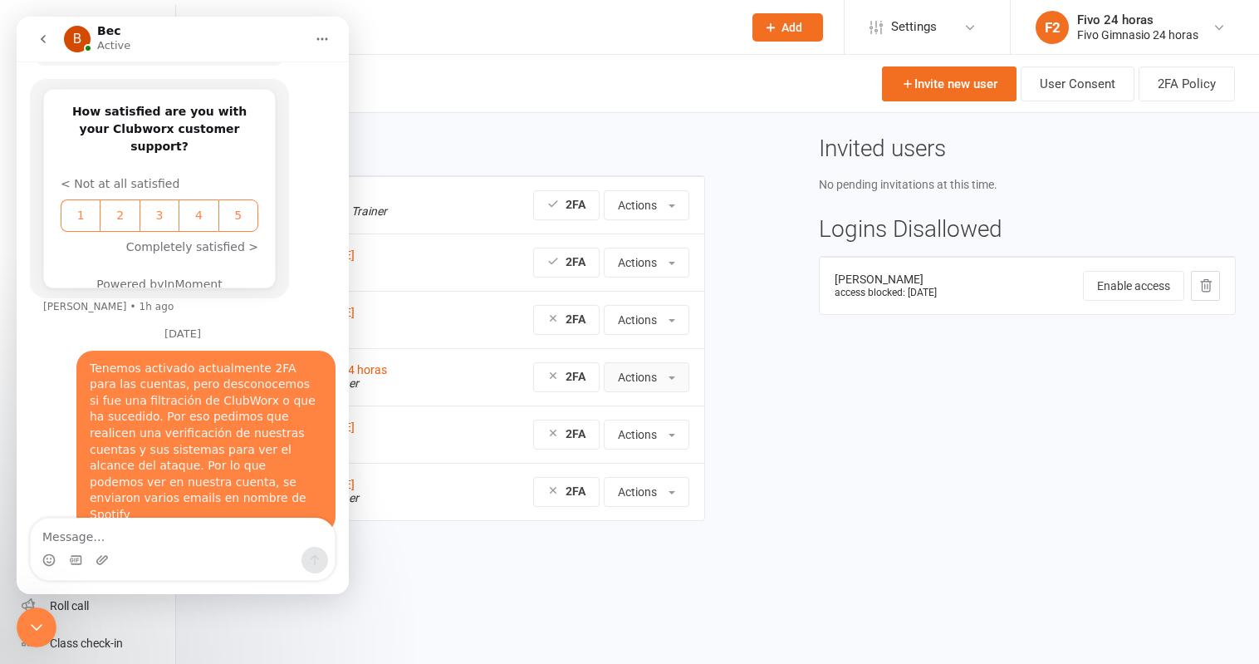
click at [640, 384] on button "Actions" at bounding box center [647, 377] width 86 height 30
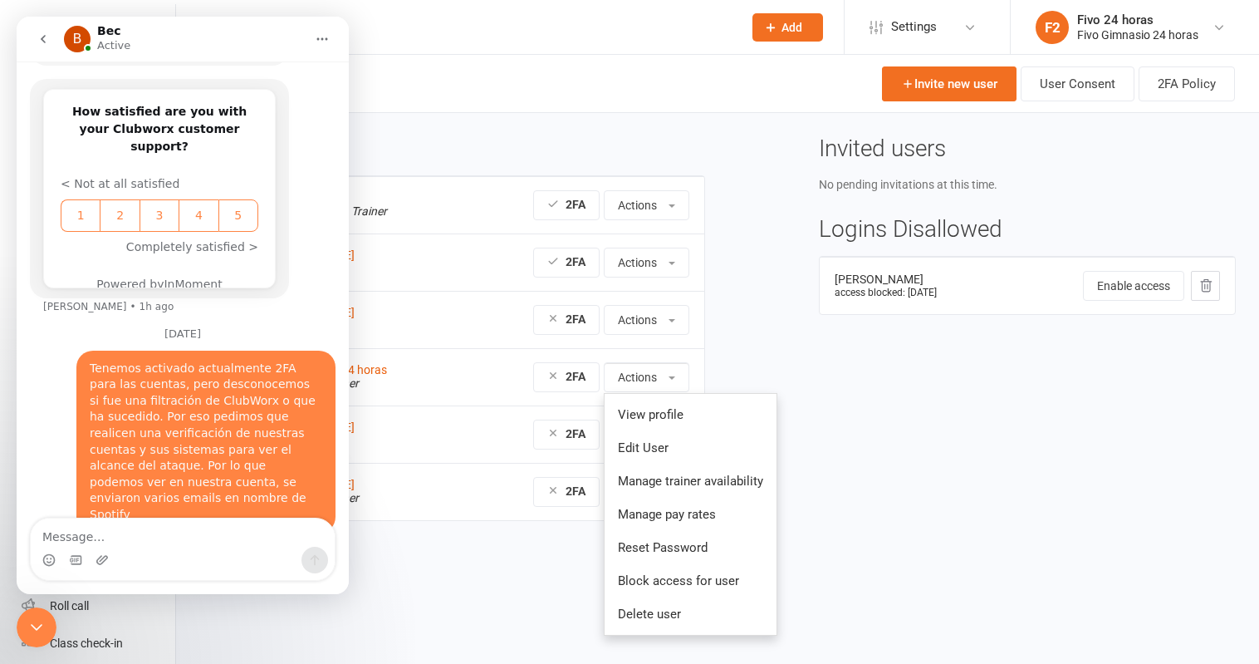
click at [34, 628] on icon "Close Intercom Messenger" at bounding box center [37, 627] width 12 height 7
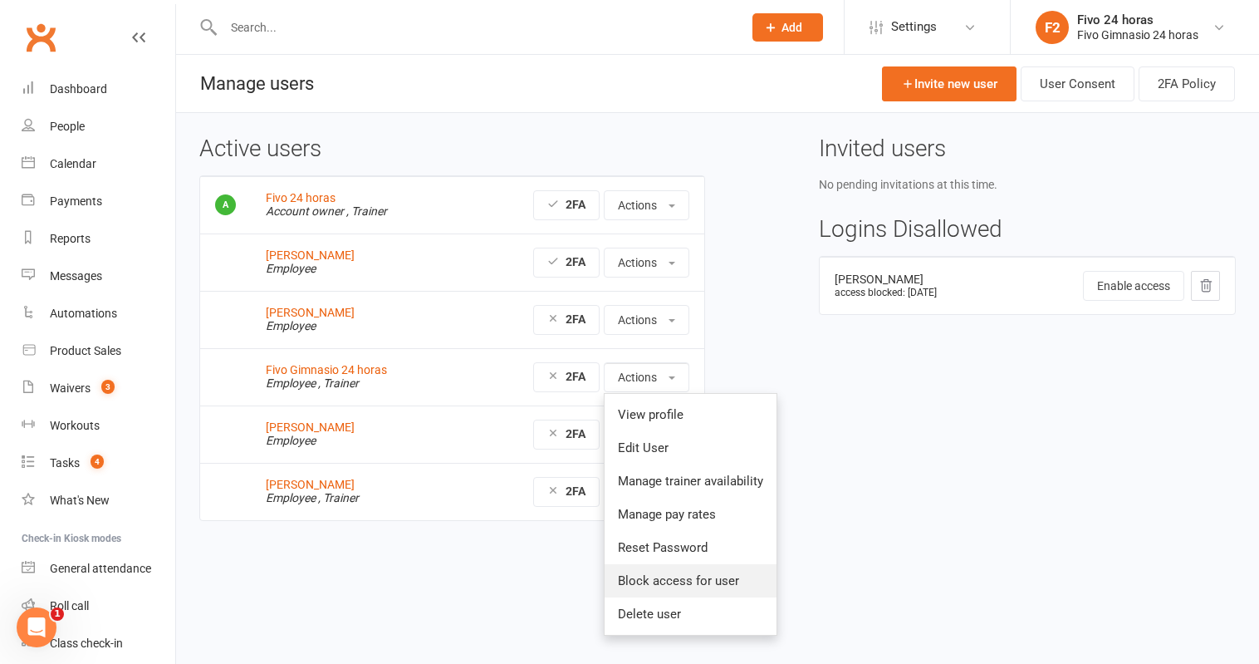
click at [670, 581] on link "Block access for user" at bounding box center [691, 580] width 172 height 33
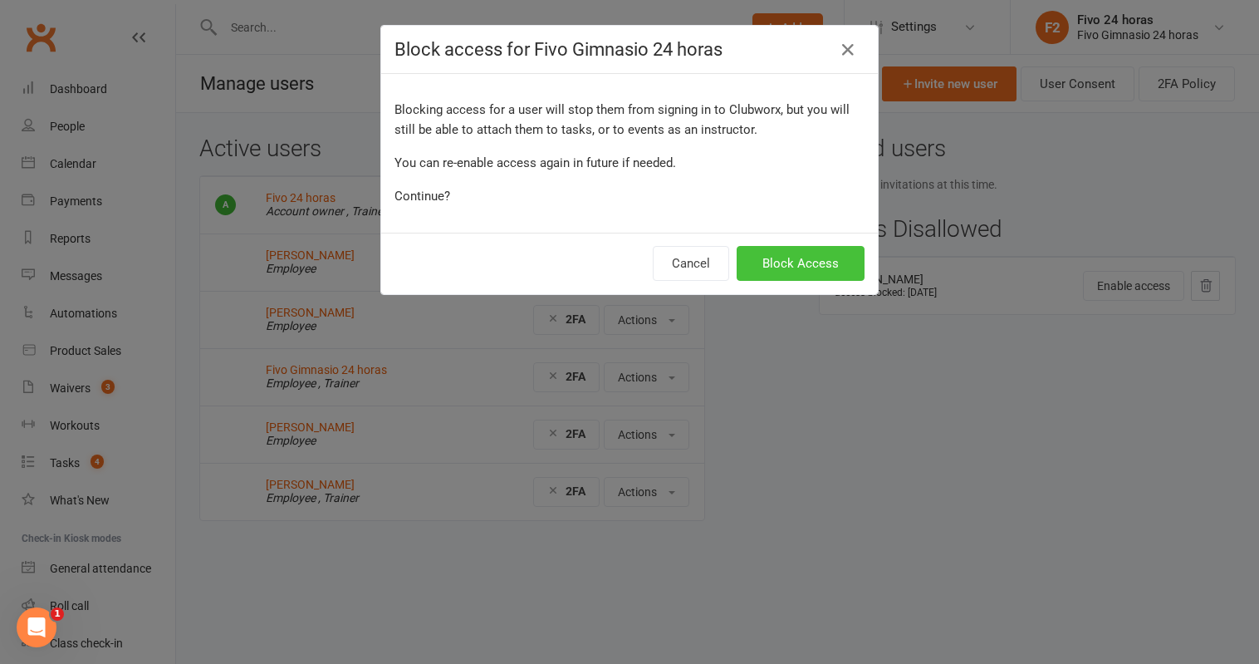
click at [801, 257] on button "Block Access" at bounding box center [801, 263] width 128 height 35
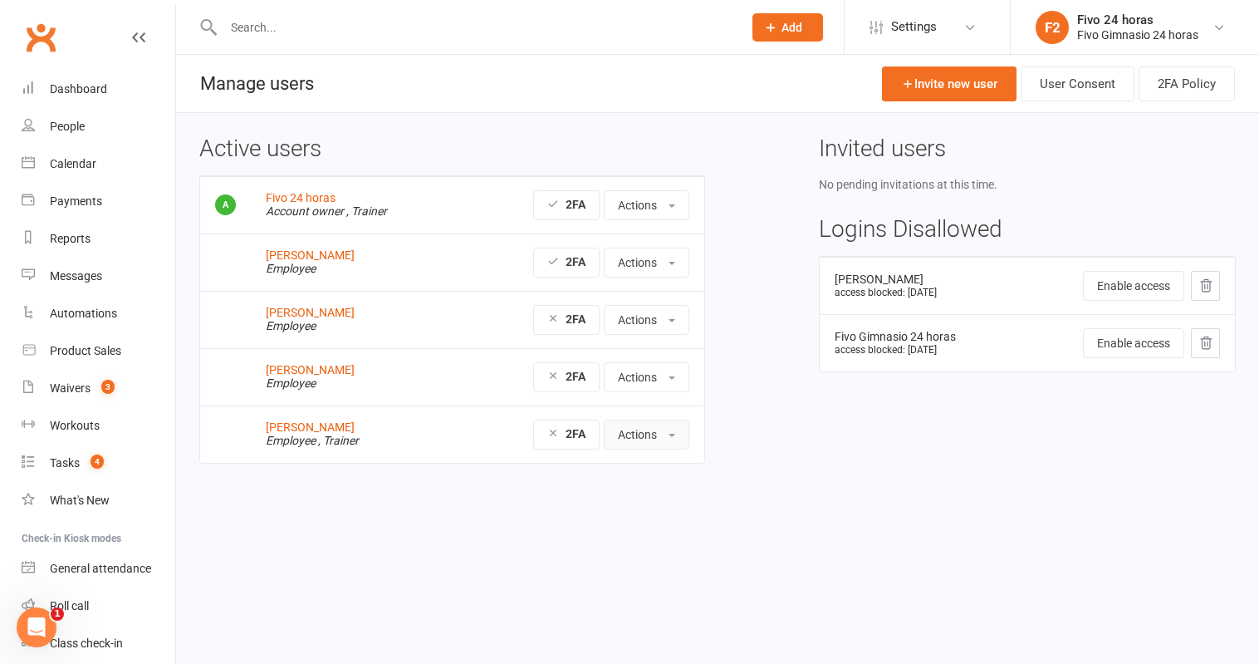
click at [641, 442] on button "Actions" at bounding box center [647, 435] width 86 height 30
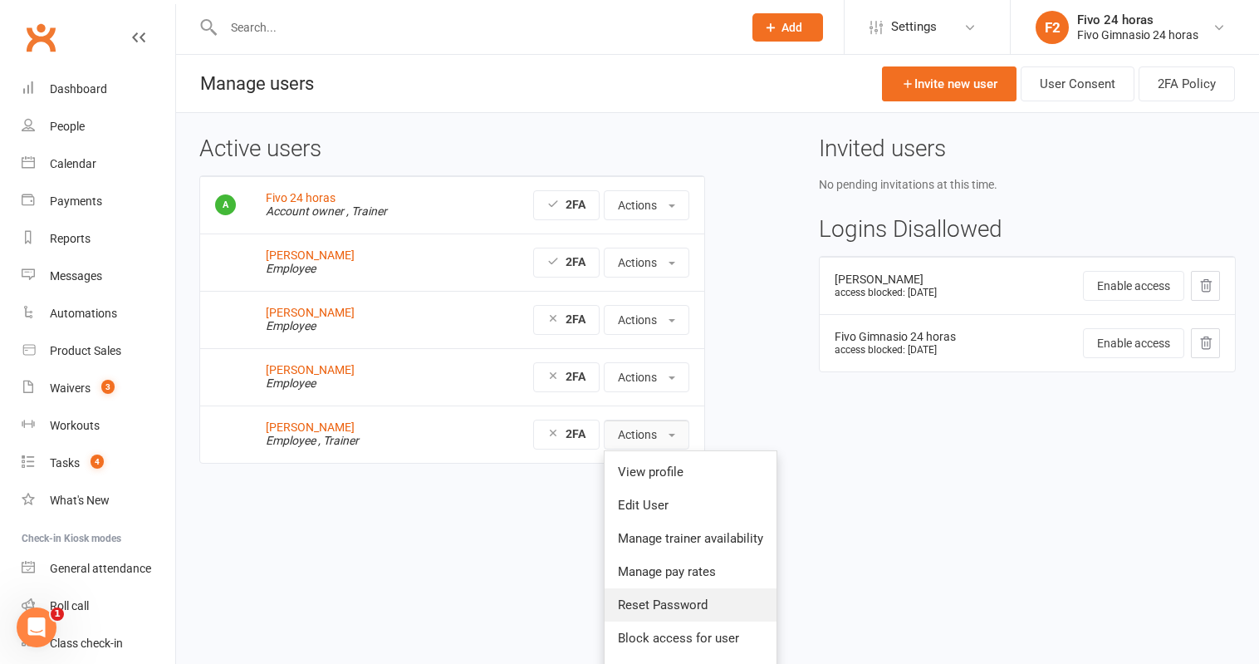
scroll to position [29, 0]
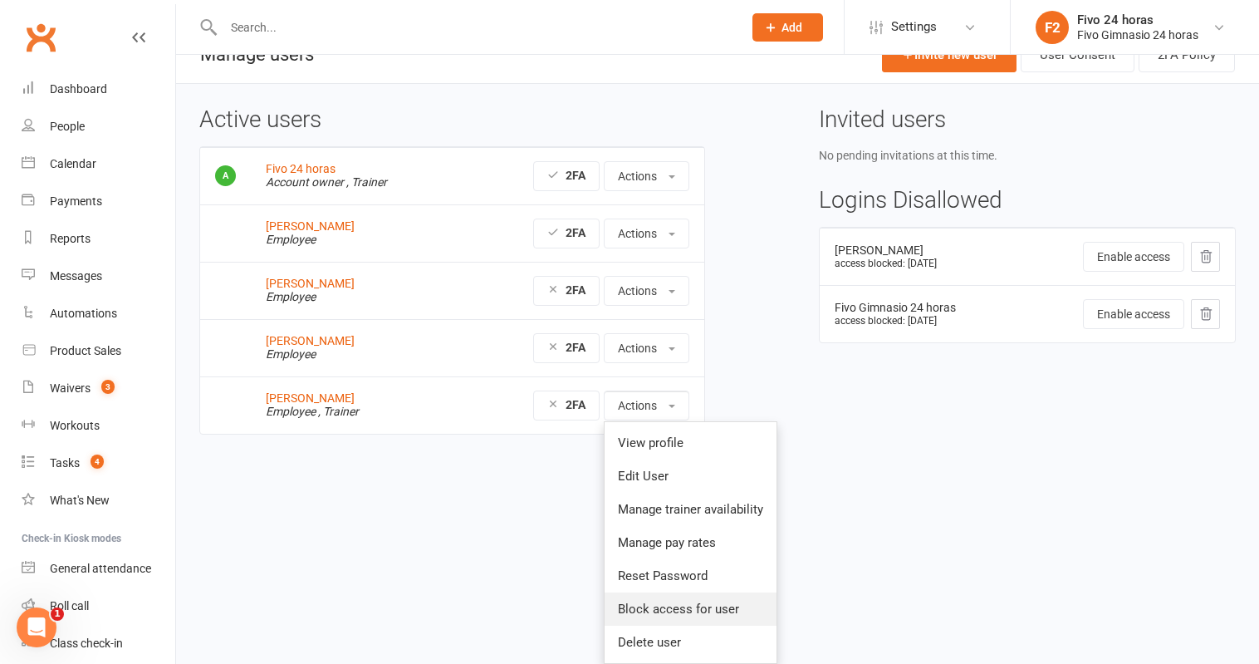
click at [692, 615] on link "Block access for user" at bounding box center [691, 608] width 172 height 33
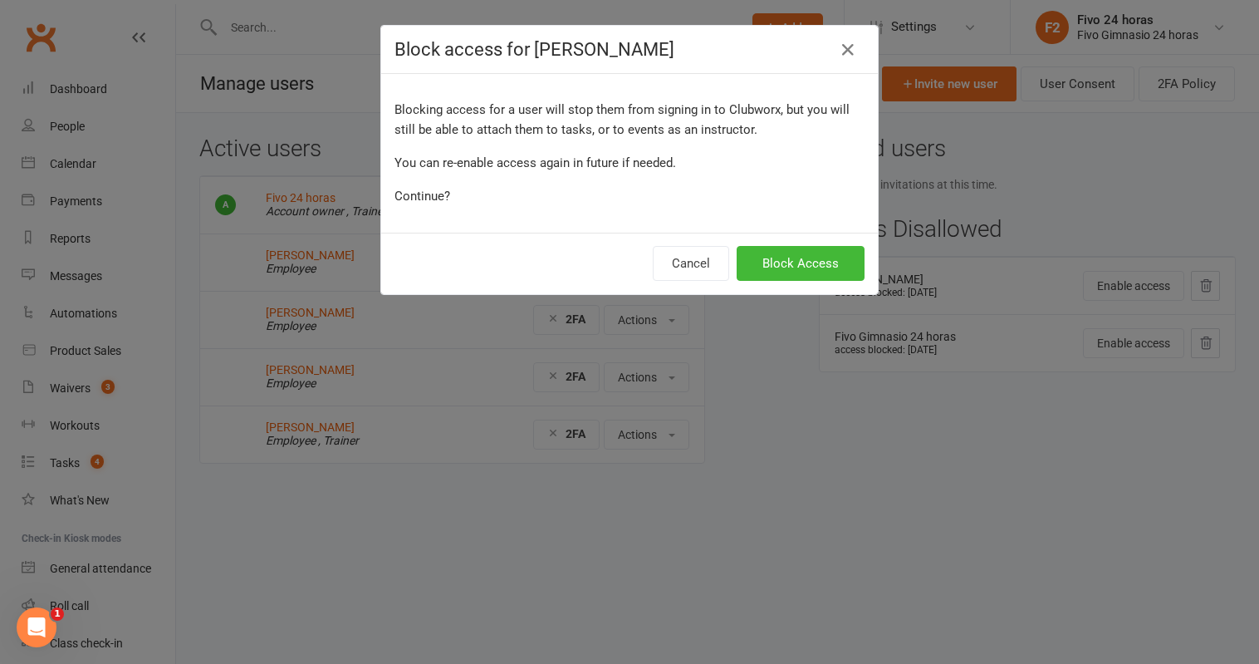
scroll to position [0, 0]
click at [775, 262] on button "Block Access" at bounding box center [801, 263] width 128 height 35
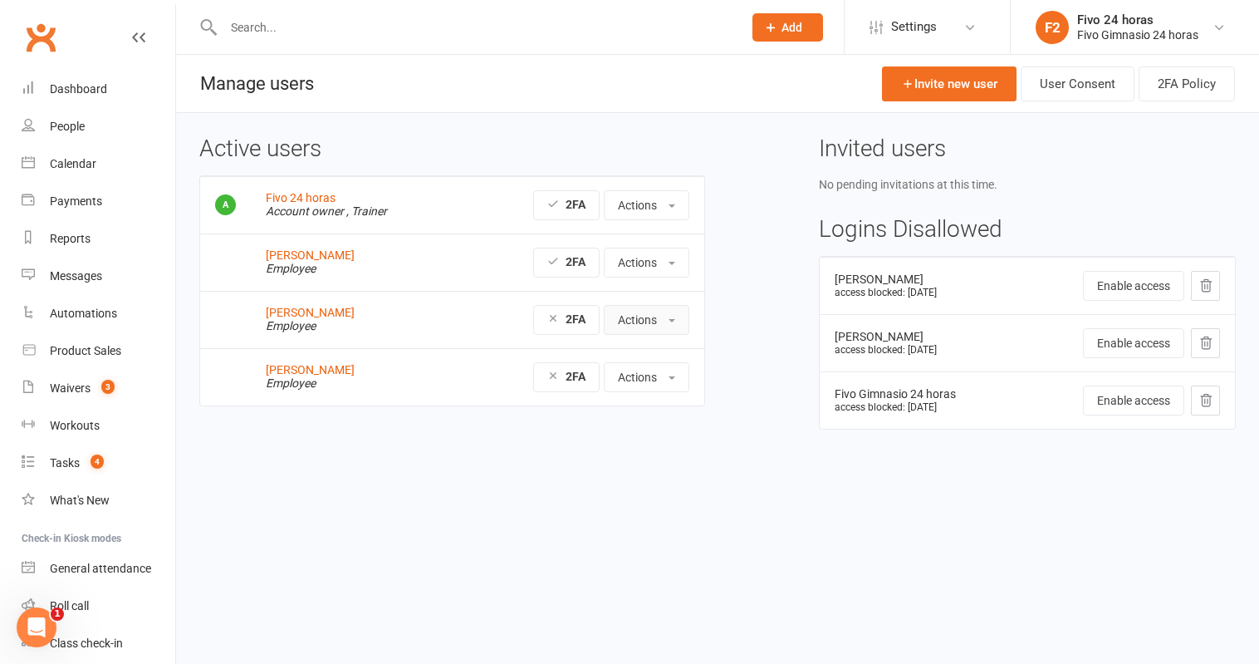
click at [648, 316] on button "Actions" at bounding box center [647, 320] width 86 height 30
click at [684, 456] on link "Block access for user" at bounding box center [687, 456] width 164 height 33
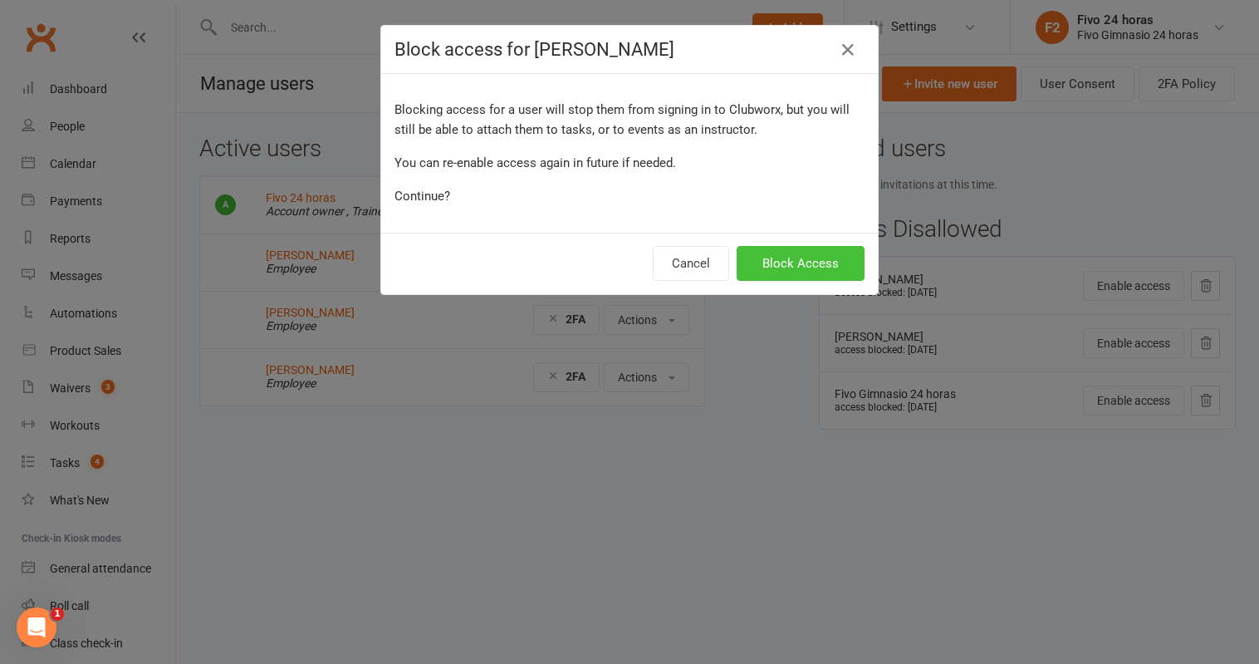
click at [798, 262] on button "Block Access" at bounding box center [801, 263] width 128 height 35
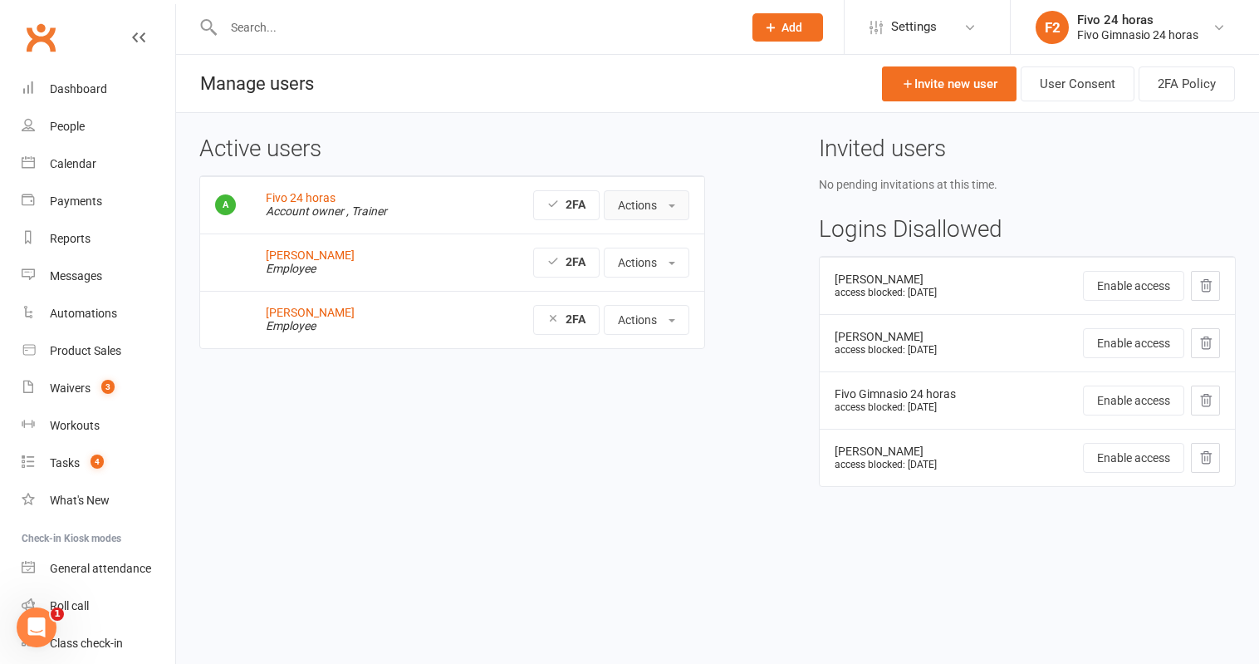
click at [645, 218] on button "Actions" at bounding box center [647, 205] width 86 height 30
click at [451, 460] on div "Active users Fivo 24 horas Account owner , Trainer 2FA Actions View profile Edi…" at bounding box center [718, 323] width 1062 height 374
click at [654, 272] on button "Actions" at bounding box center [647, 263] width 86 height 30
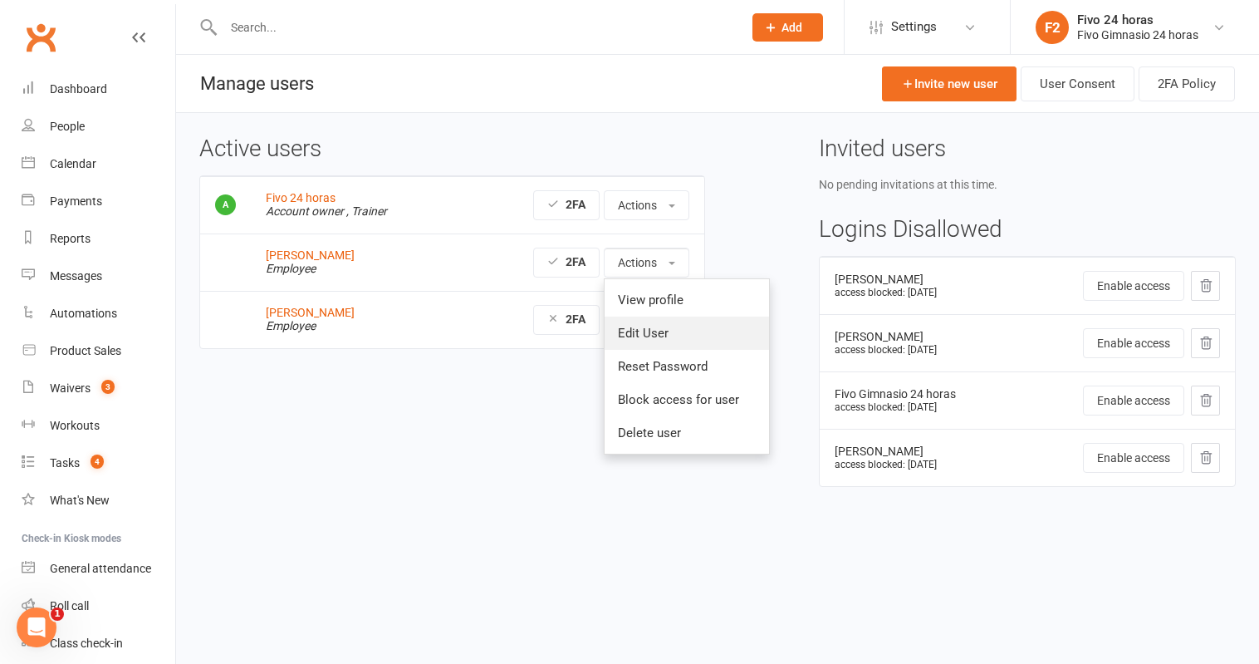
click at [651, 332] on link "Edit User" at bounding box center [687, 332] width 164 height 33
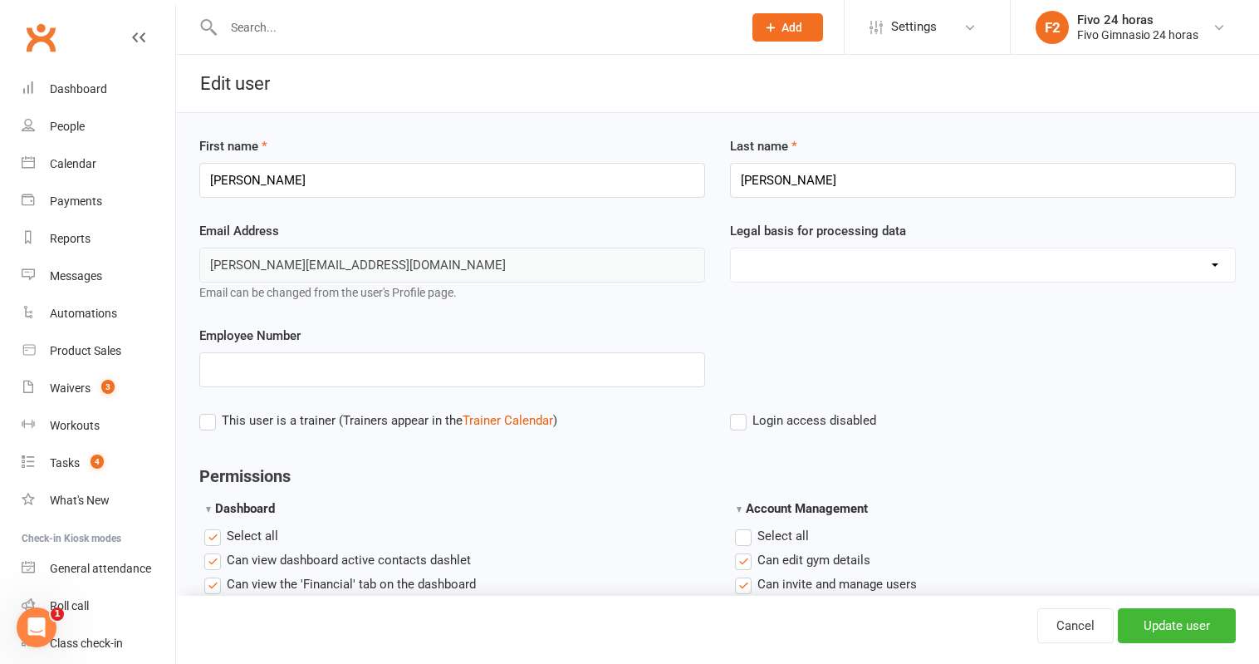
click at [817, 258] on select "Consent provided by contact Legitimate Interest - Existing Customer Legitimate …" at bounding box center [983, 264] width 504 height 33
click at [479, 230] on div "Email Address [PERSON_NAME][EMAIL_ADDRESS][DOMAIN_NAME] Email can be changed fr…" at bounding box center [452, 261] width 506 height 81
click at [45, 621] on icon "Open Intercom Messenger" at bounding box center [36, 627] width 27 height 27
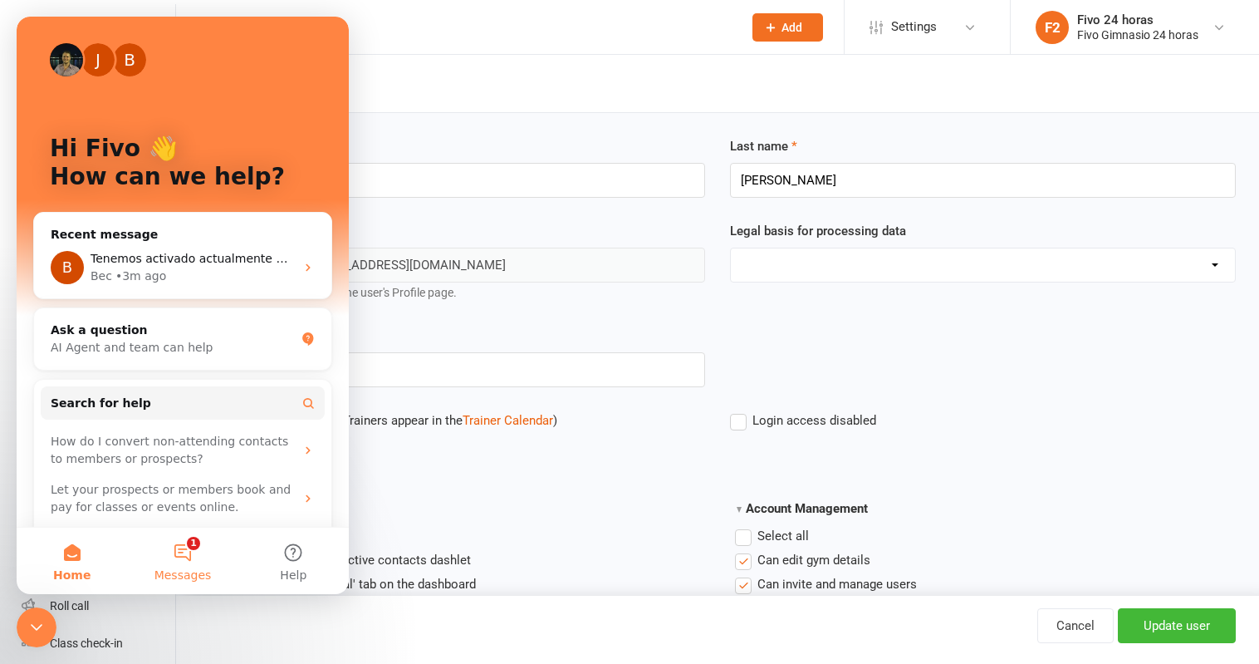
click at [172, 556] on button "1 Messages" at bounding box center [182, 560] width 110 height 66
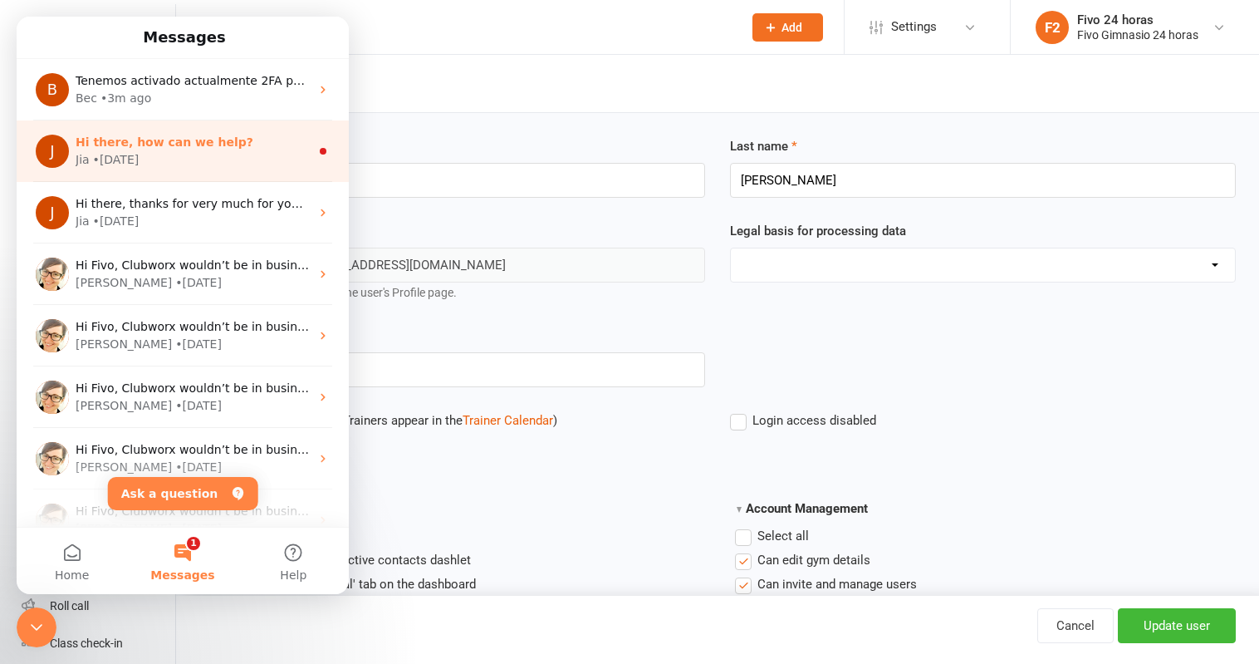
click at [211, 152] on div "Jia • [DATE]" at bounding box center [193, 159] width 234 height 17
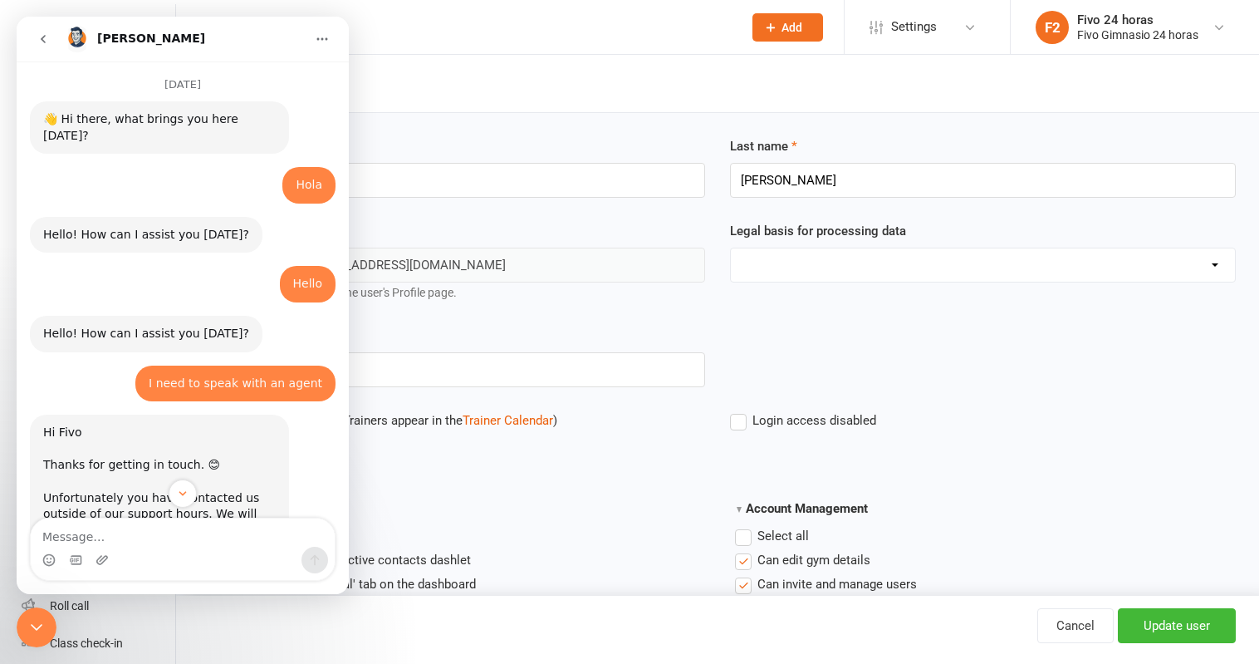
click at [39, 42] on icon "go back" at bounding box center [43, 38] width 13 height 13
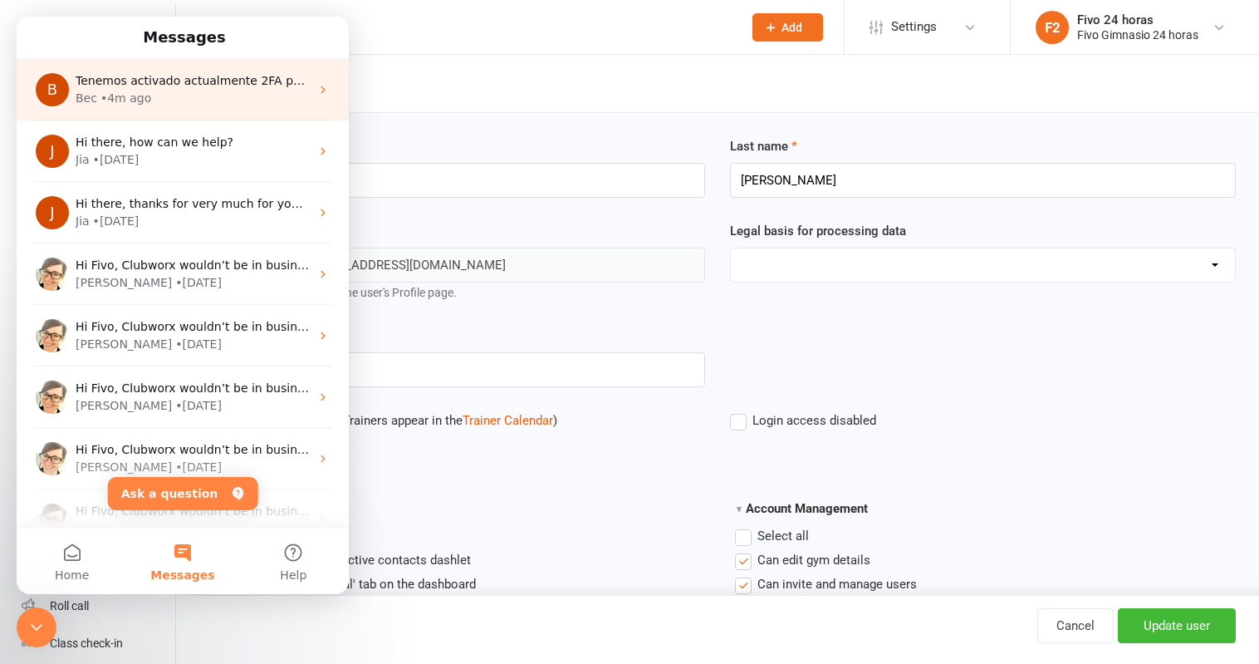
click at [171, 110] on div "B Tenemos activado actualmente 2FA para las cuentas, pero desconocemos si fue u…" at bounding box center [183, 89] width 332 height 61
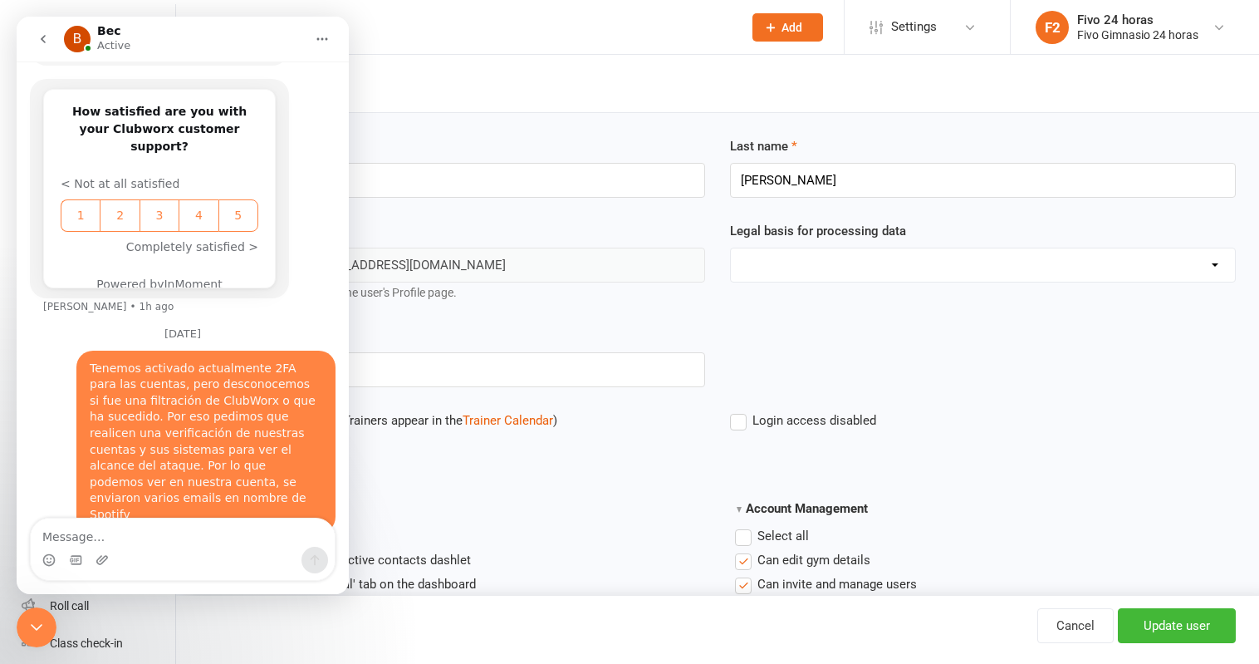
scroll to position [940, 0]
click at [41, 612] on div "Close Intercom Messenger" at bounding box center [37, 627] width 40 height 40
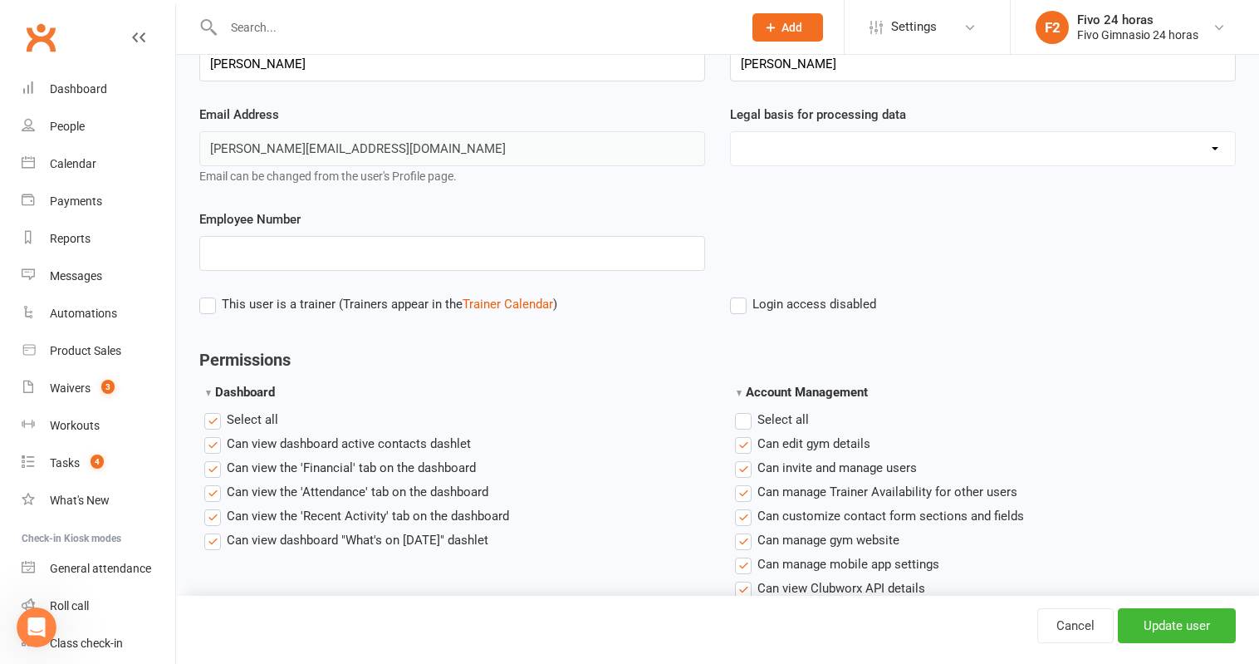
scroll to position [0, 0]
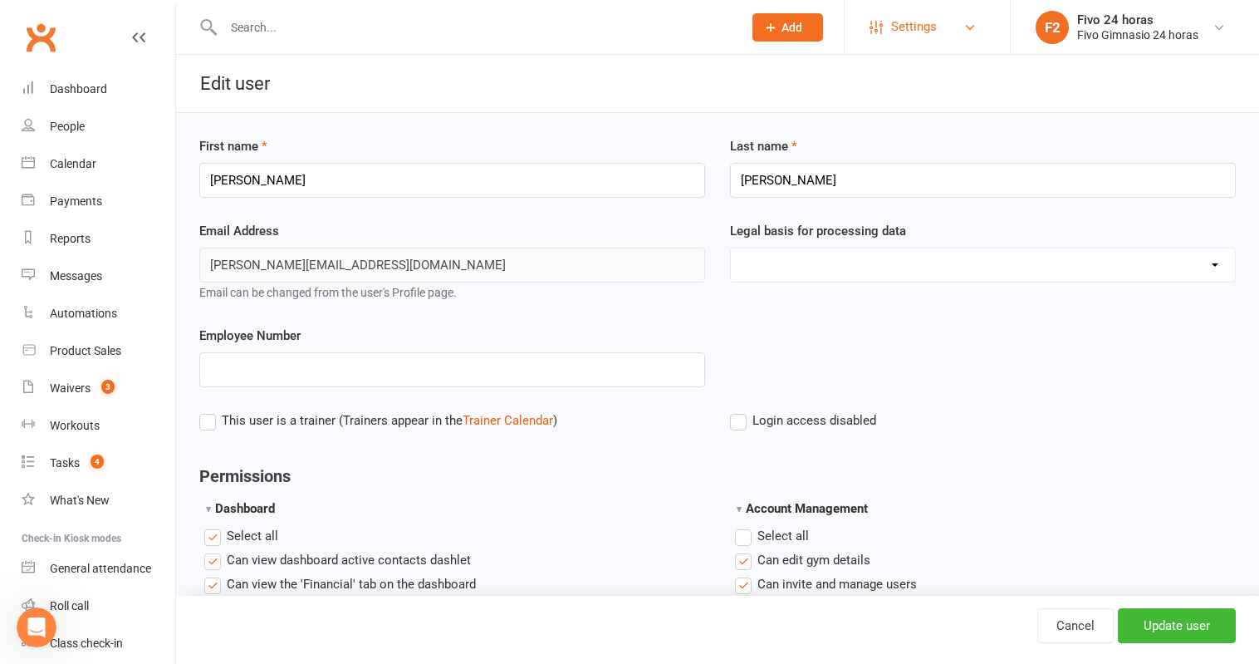
click at [940, 39] on link "Settings" at bounding box center [927, 26] width 115 height 37
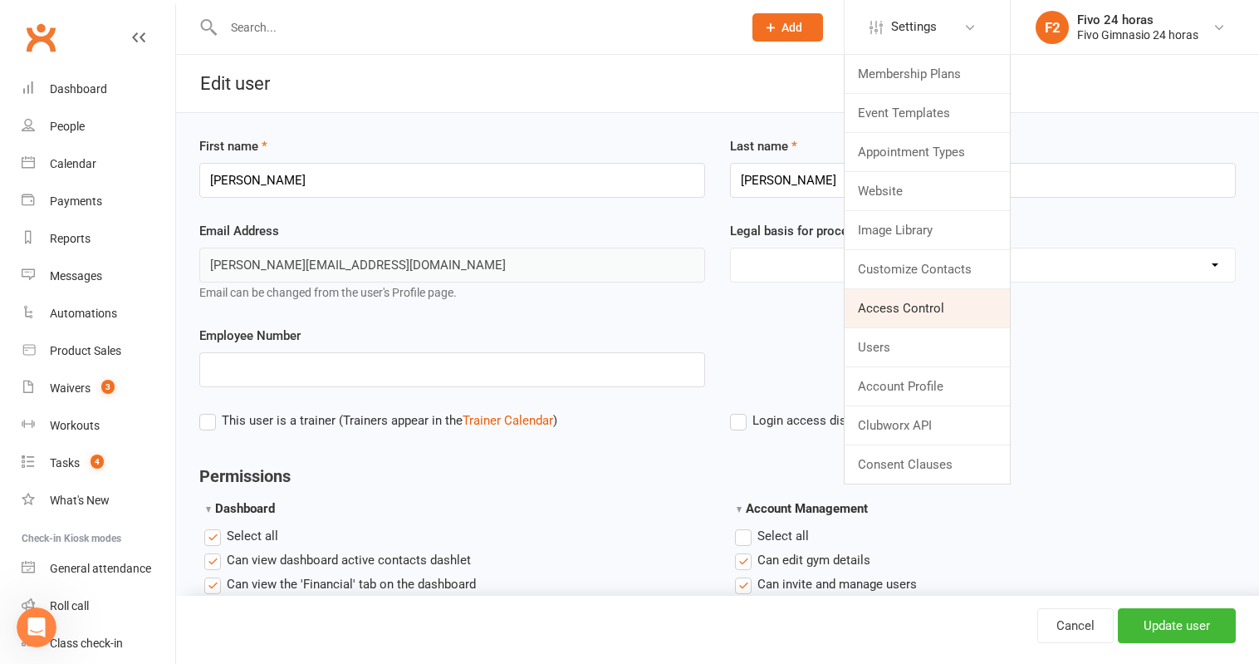
click at [903, 312] on link "Access Control" at bounding box center [927, 308] width 165 height 38
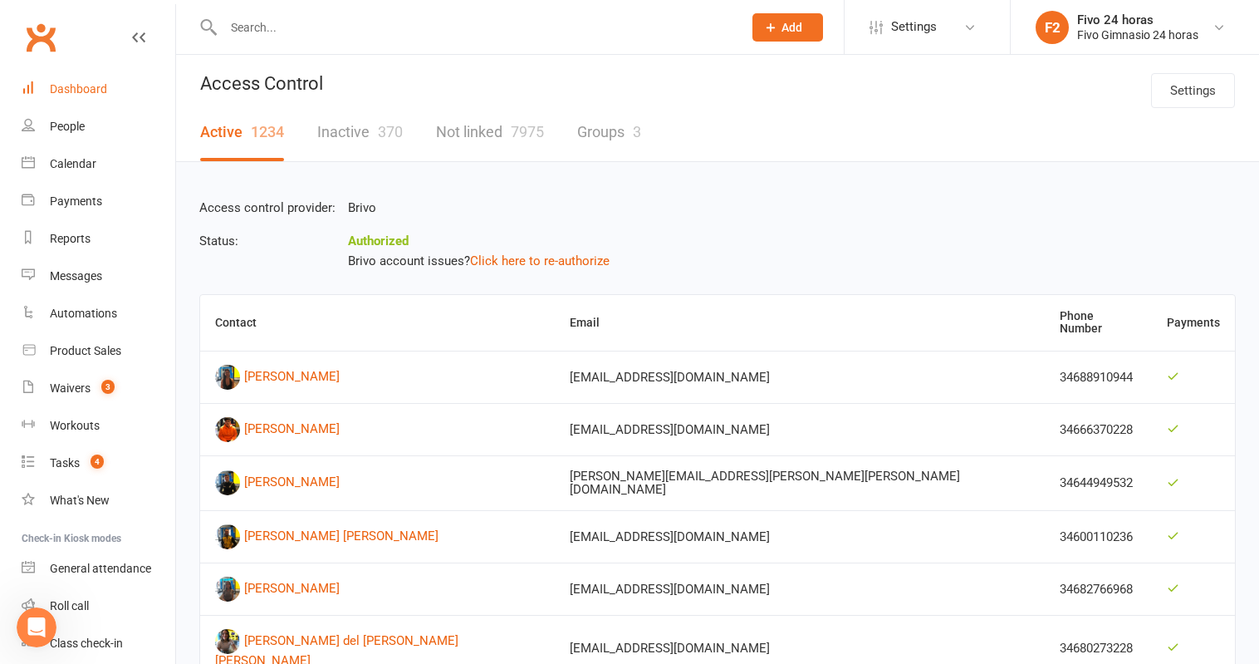
click at [80, 76] on link "Dashboard" at bounding box center [99, 89] width 154 height 37
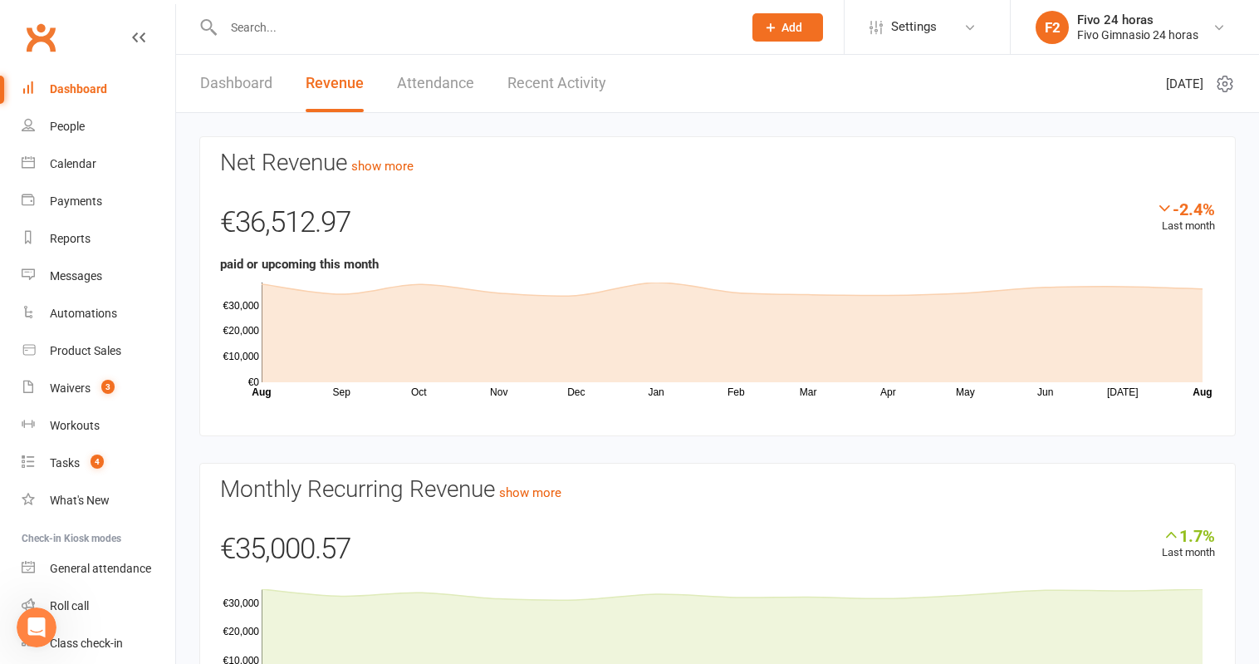
click at [411, 96] on link "Attendance" at bounding box center [435, 83] width 77 height 57
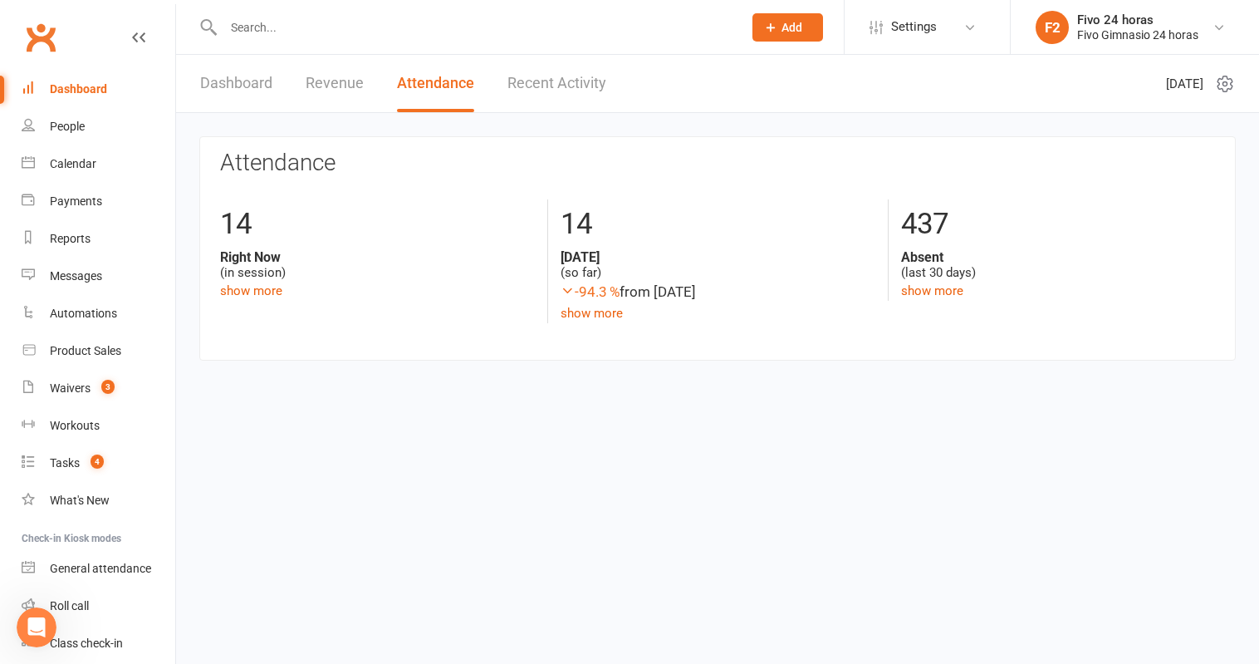
click at [535, 90] on link "Recent Activity" at bounding box center [557, 83] width 99 height 57
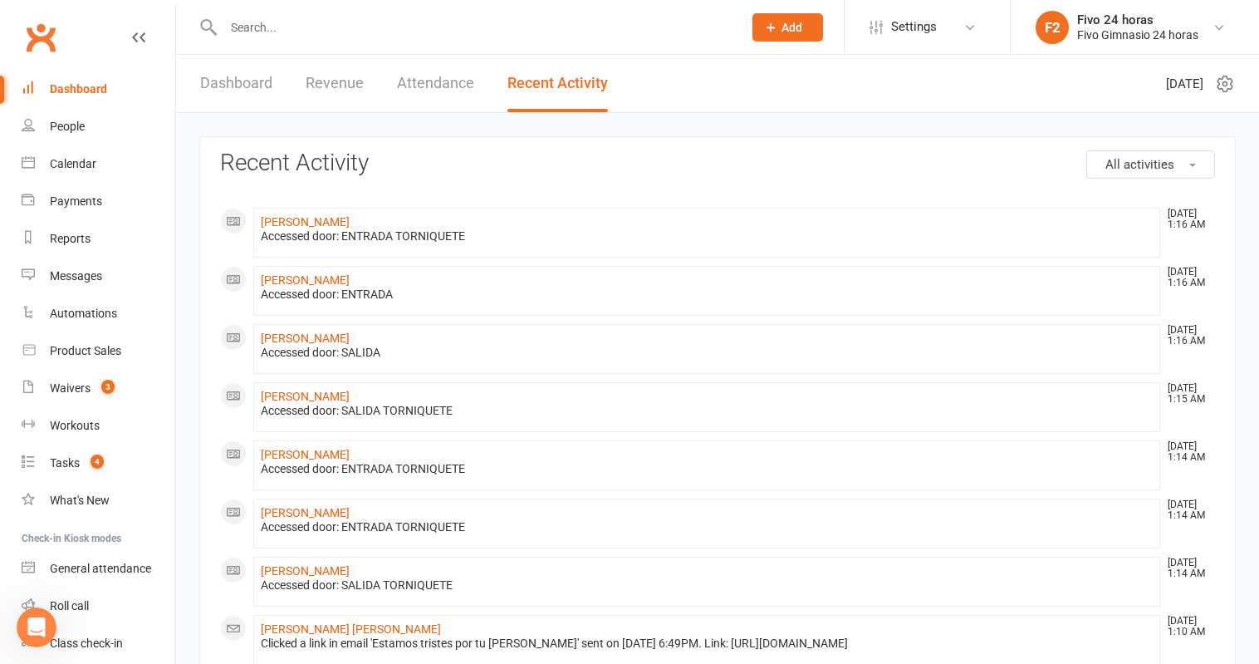
click at [213, 87] on link "Dashboard" at bounding box center [236, 83] width 72 height 57
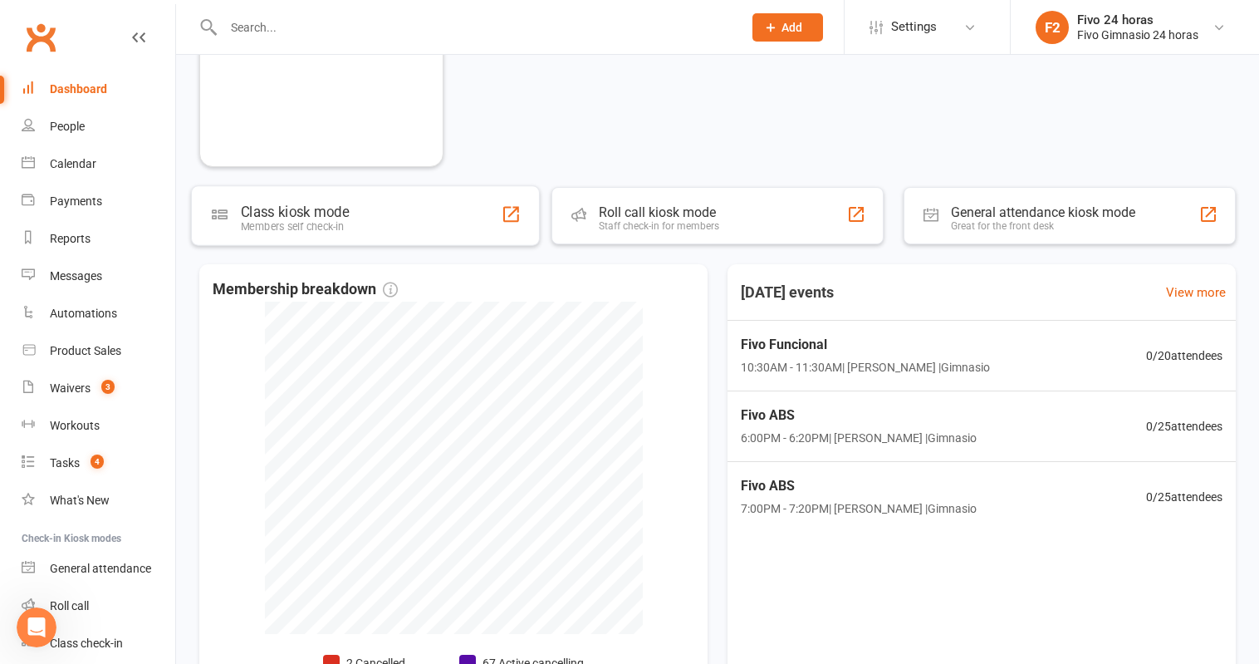
scroll to position [677, 0]
